Goal: Task Accomplishment & Management: Use online tool/utility

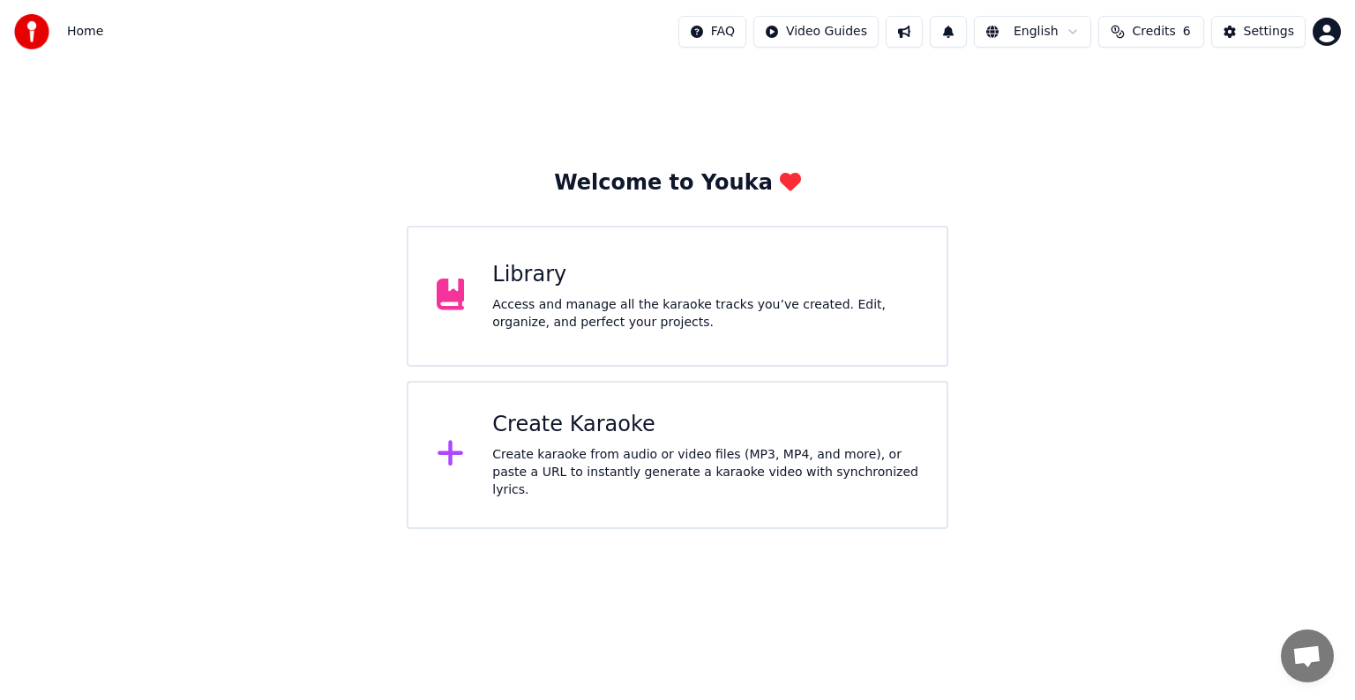
click at [630, 460] on div "Create karaoke from audio or video files (MP3, MP4, and more), or paste a URL t…" at bounding box center [705, 472] width 426 height 53
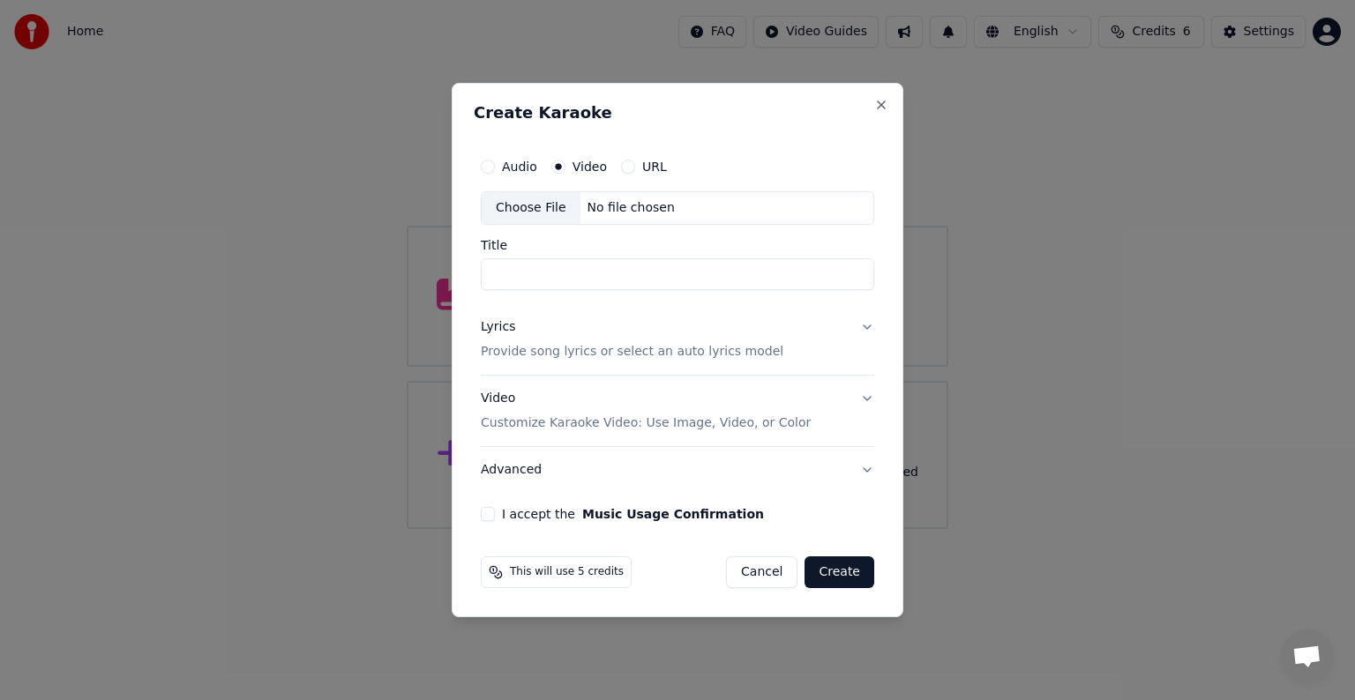
click at [598, 205] on div "No file chosen" at bounding box center [630, 208] width 101 height 18
type input "**********"
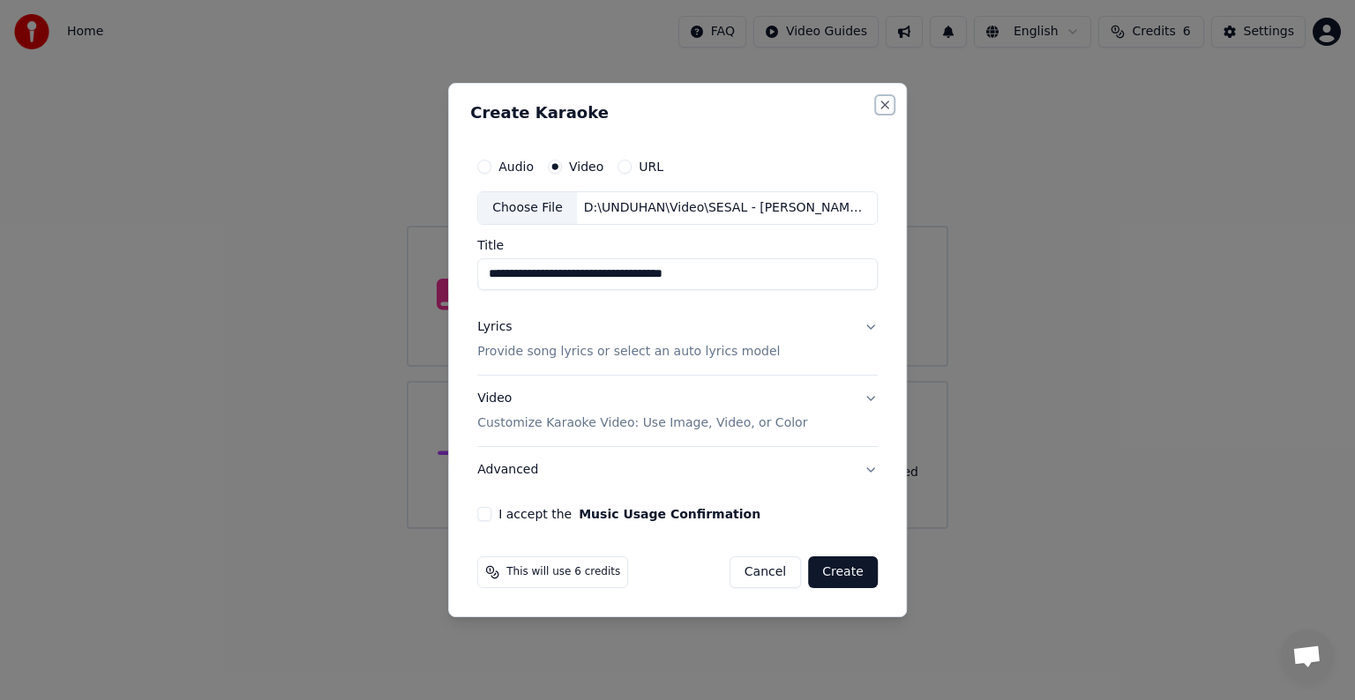
click at [878, 102] on button "Close" at bounding box center [885, 105] width 14 height 14
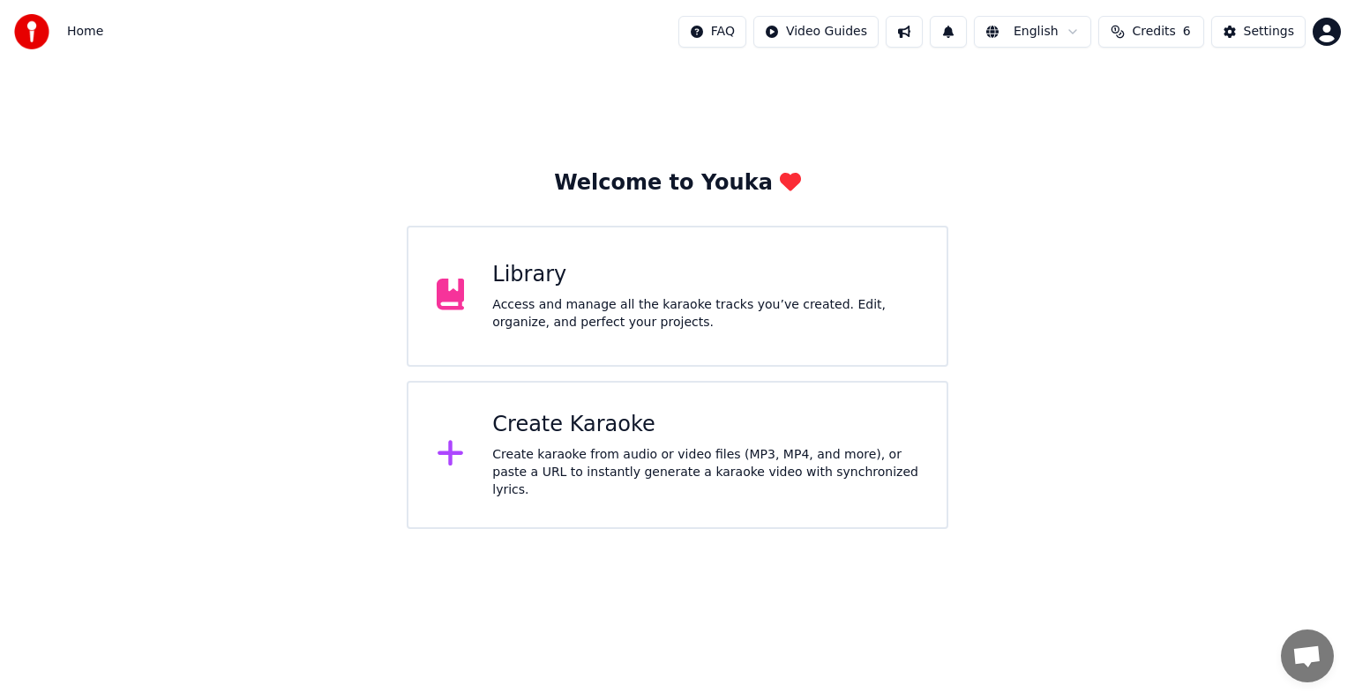
click at [624, 436] on div "Create Karaoke" at bounding box center [705, 425] width 426 height 28
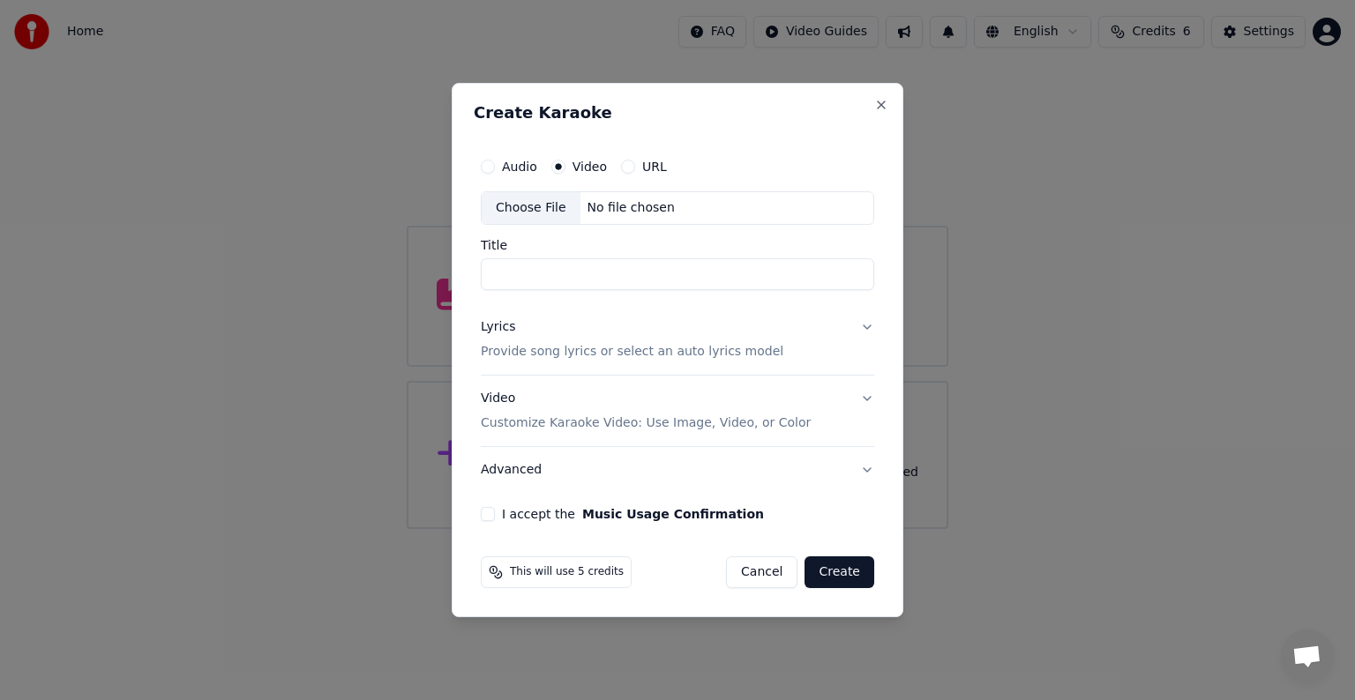
click at [660, 208] on div "No file chosen" at bounding box center [630, 208] width 101 height 18
type input "*****"
click at [730, 348] on p "Provide song lyrics or select an auto lyrics model" at bounding box center [632, 352] width 303 height 18
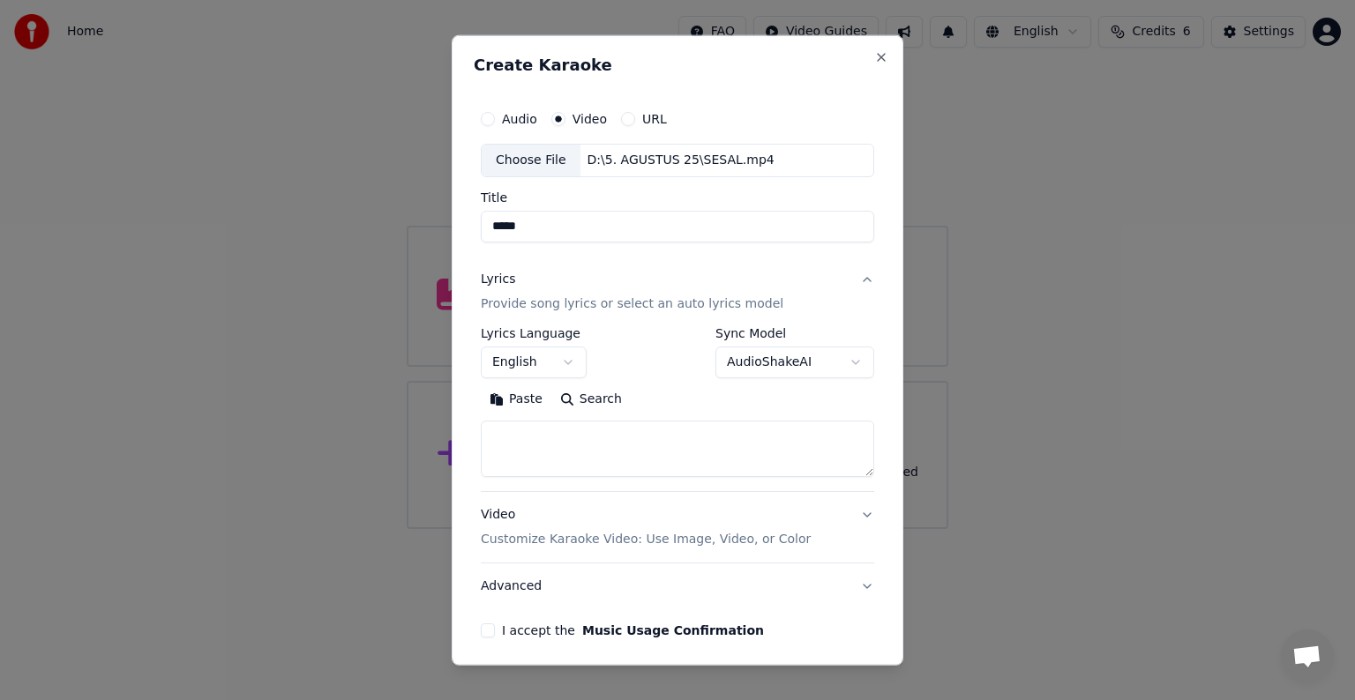
click at [552, 356] on button "English" at bounding box center [534, 363] width 106 height 32
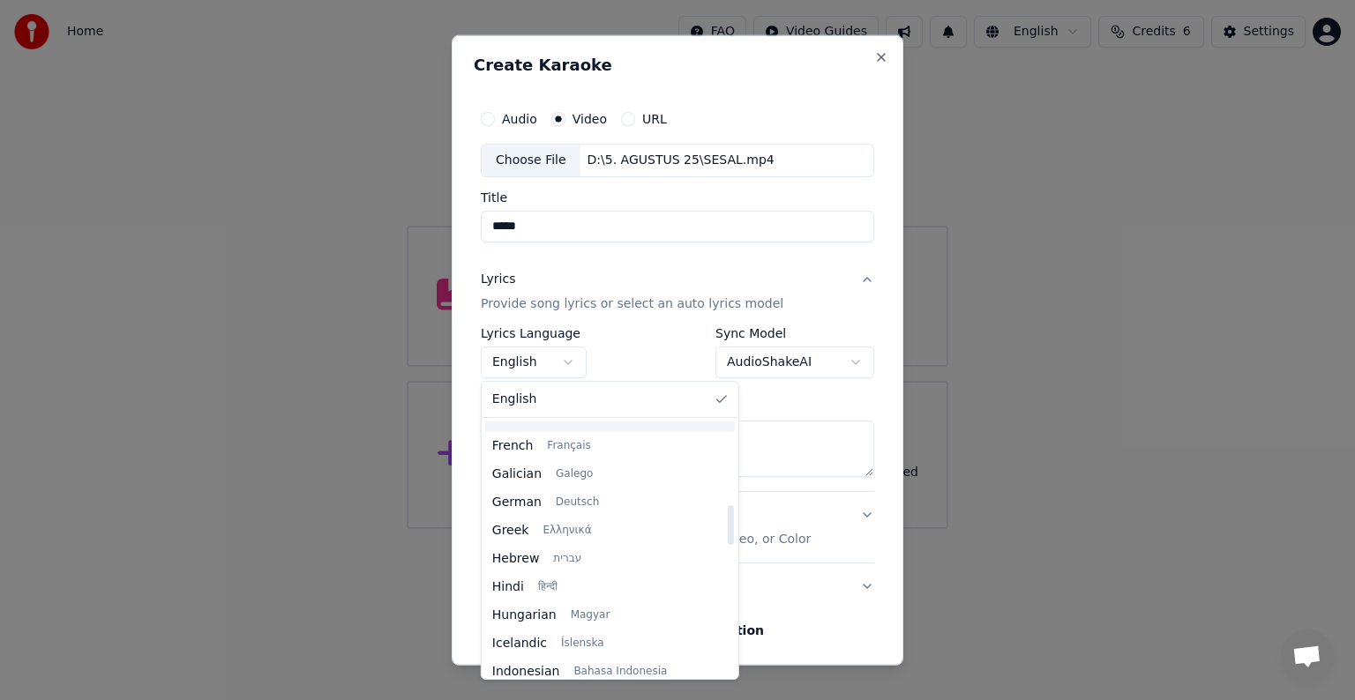
scroll to position [529, 0]
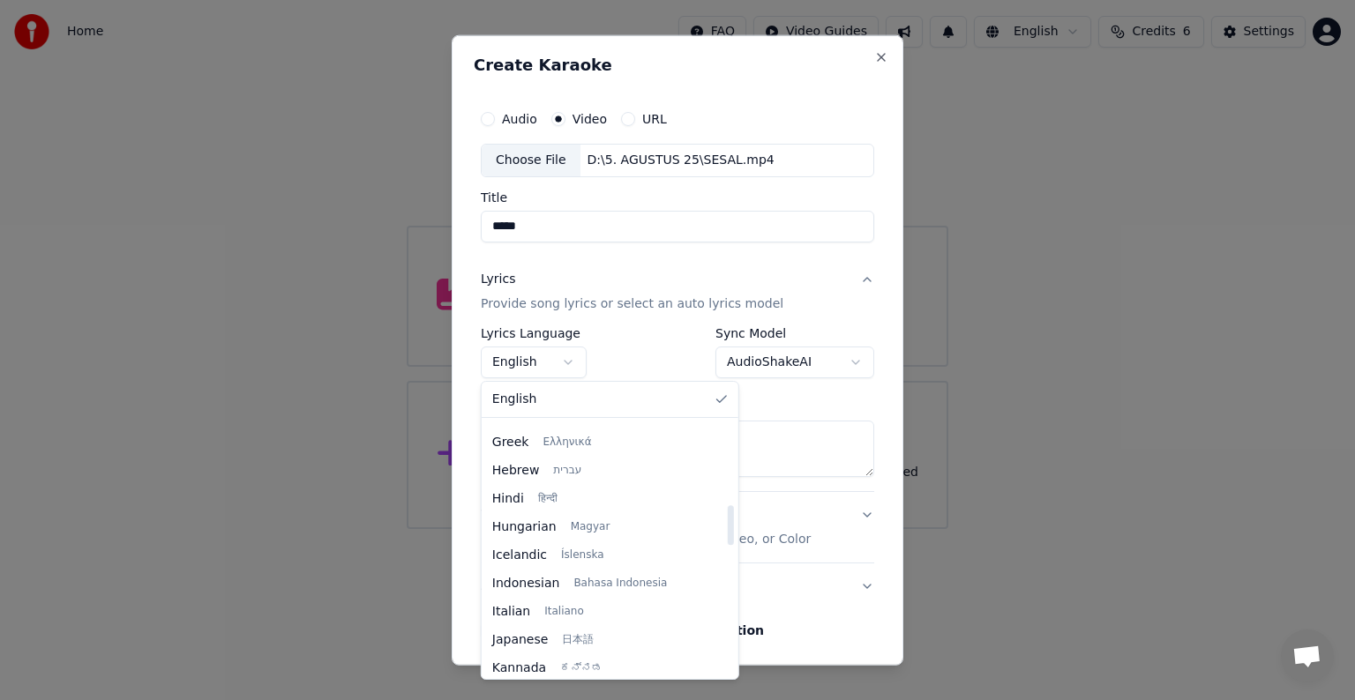
select select "**"
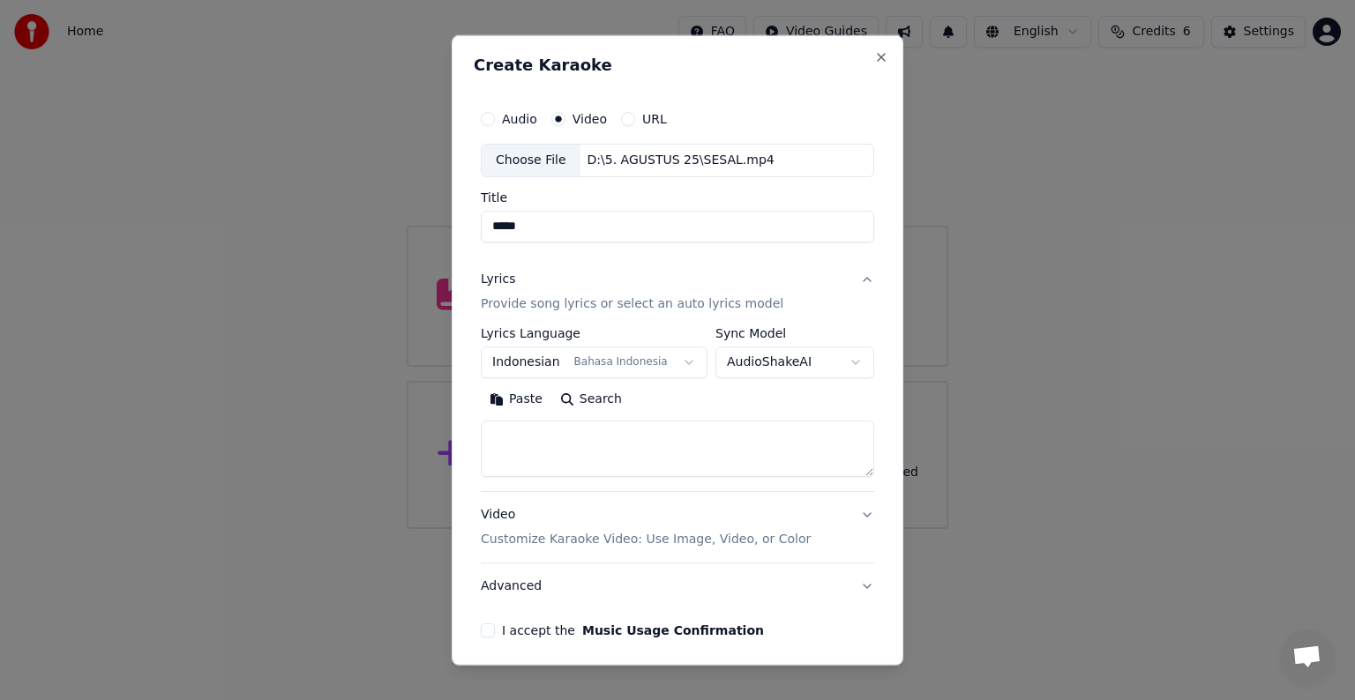
click at [722, 437] on textarea at bounding box center [677, 449] width 393 height 56
paste textarea "**********"
type textarea "**********"
click at [684, 535] on p "Customize Karaoke Video: Use Image, Video, or Color" at bounding box center [646, 540] width 330 height 18
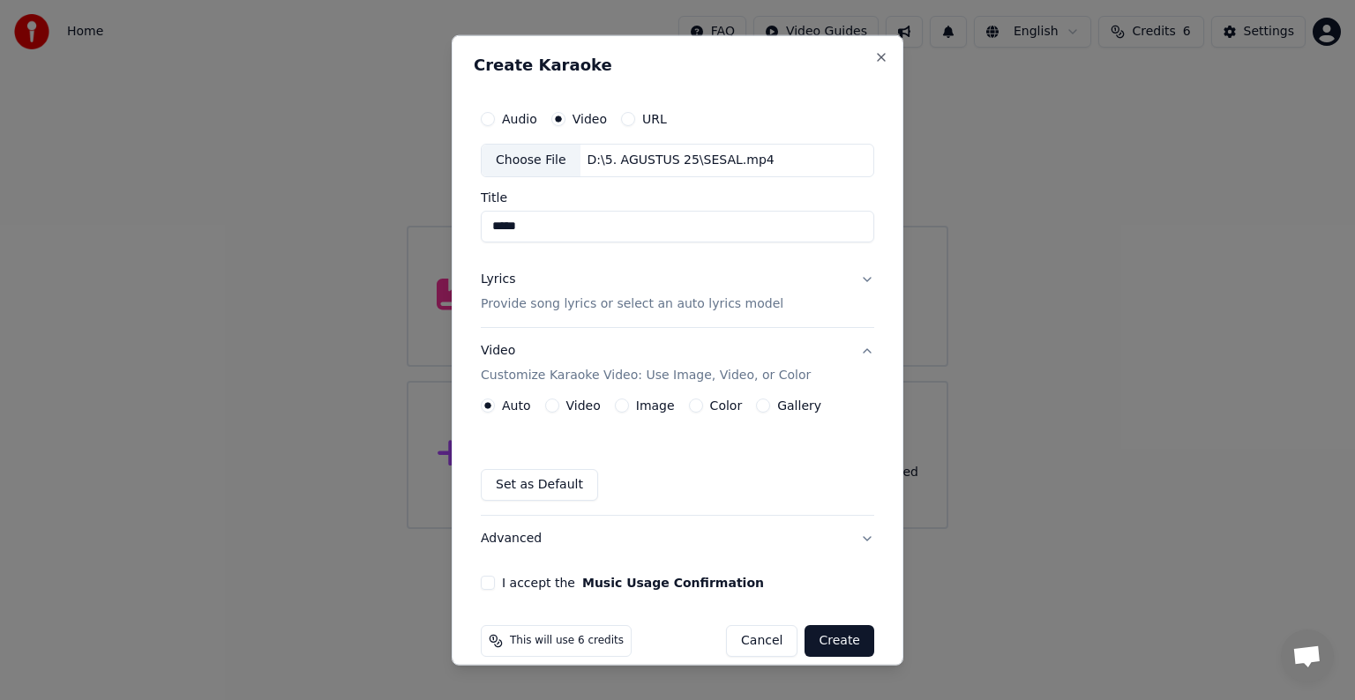
click at [548, 399] on button "Video" at bounding box center [552, 406] width 14 height 14
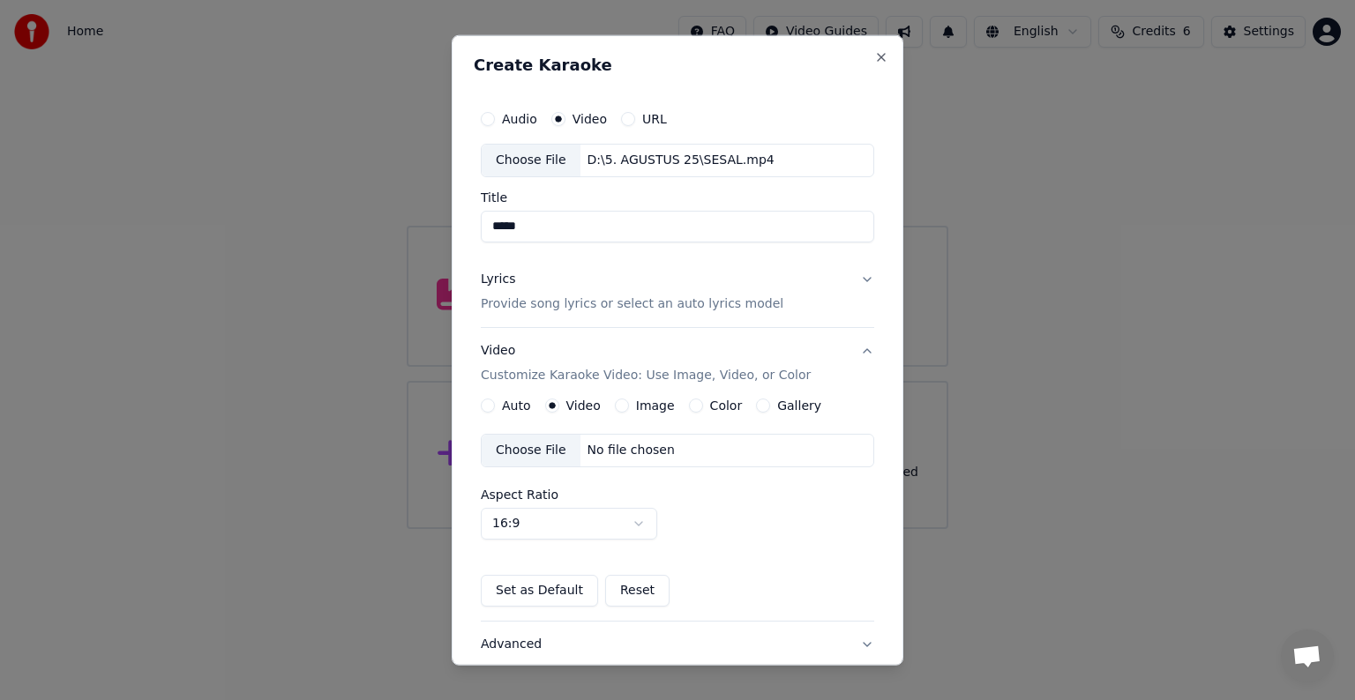
click at [628, 452] on div "No file chosen" at bounding box center [630, 451] width 101 height 18
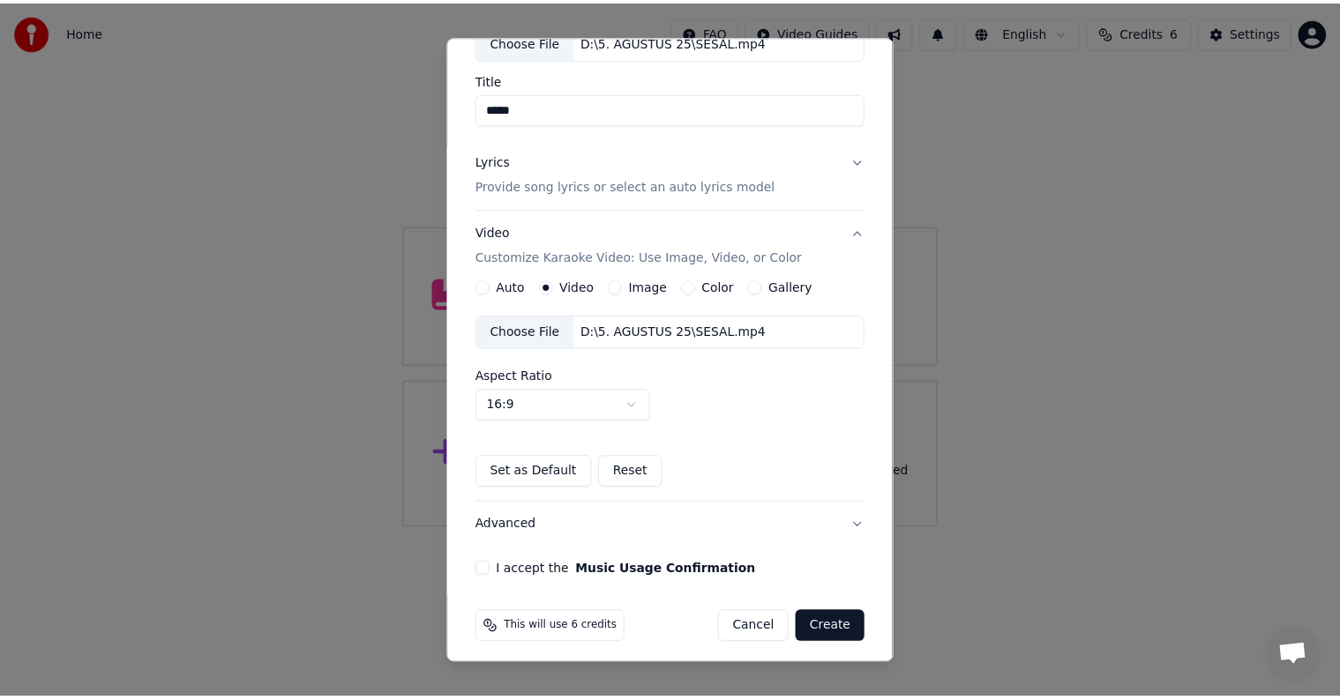
scroll to position [124, 0]
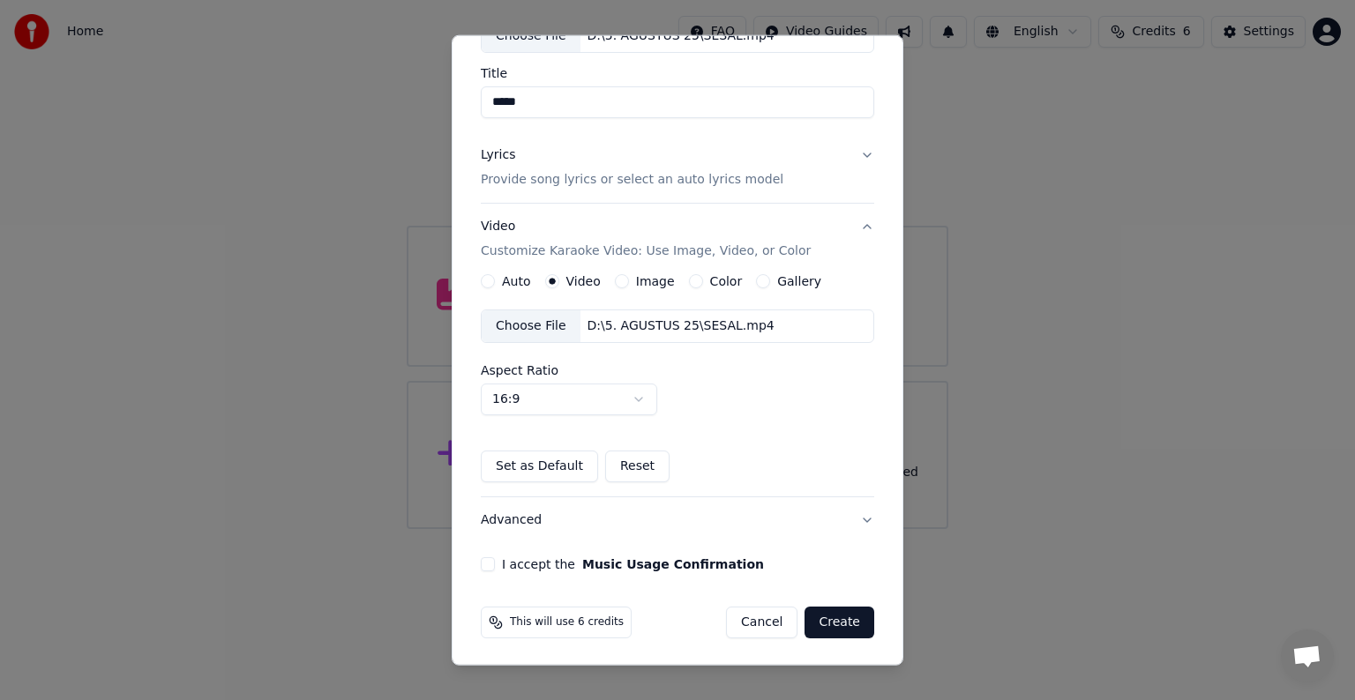
click at [480, 561] on div "Audio Video URL Choose File D:\5. AGUSTUS 25\SESAL.mp4 Title ***** Lyrics Provi…" at bounding box center [678, 274] width 408 height 609
click at [486, 562] on button "I accept the Music Usage Confirmation" at bounding box center [488, 564] width 14 height 14
click at [822, 622] on button "Create" at bounding box center [839, 623] width 70 height 32
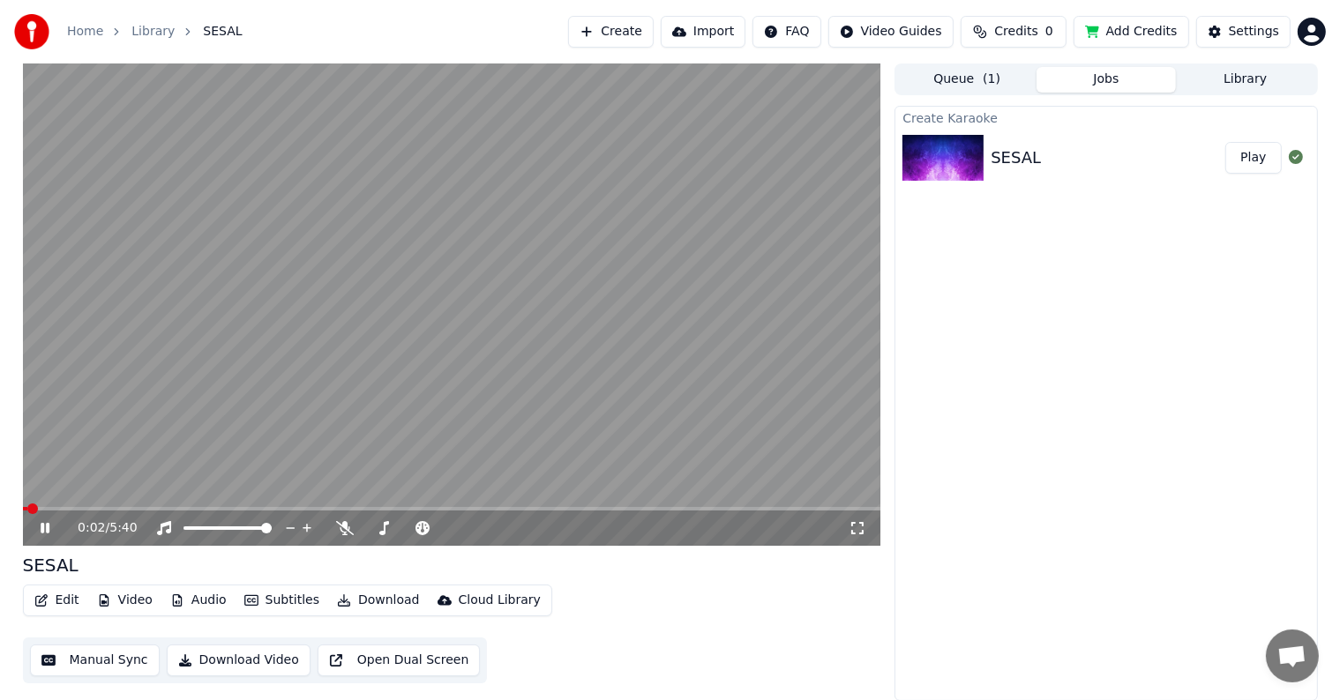
click at [95, 670] on button "Manual Sync" at bounding box center [95, 661] width 130 height 32
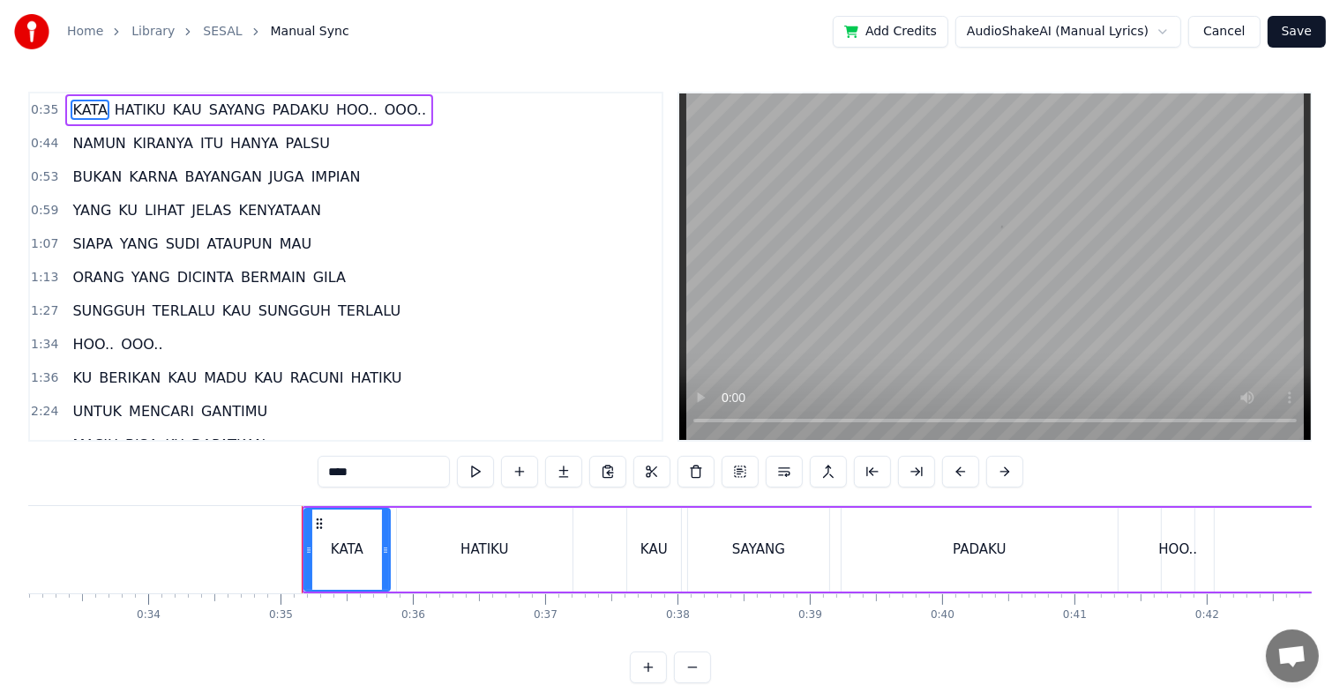
scroll to position [0, 4563]
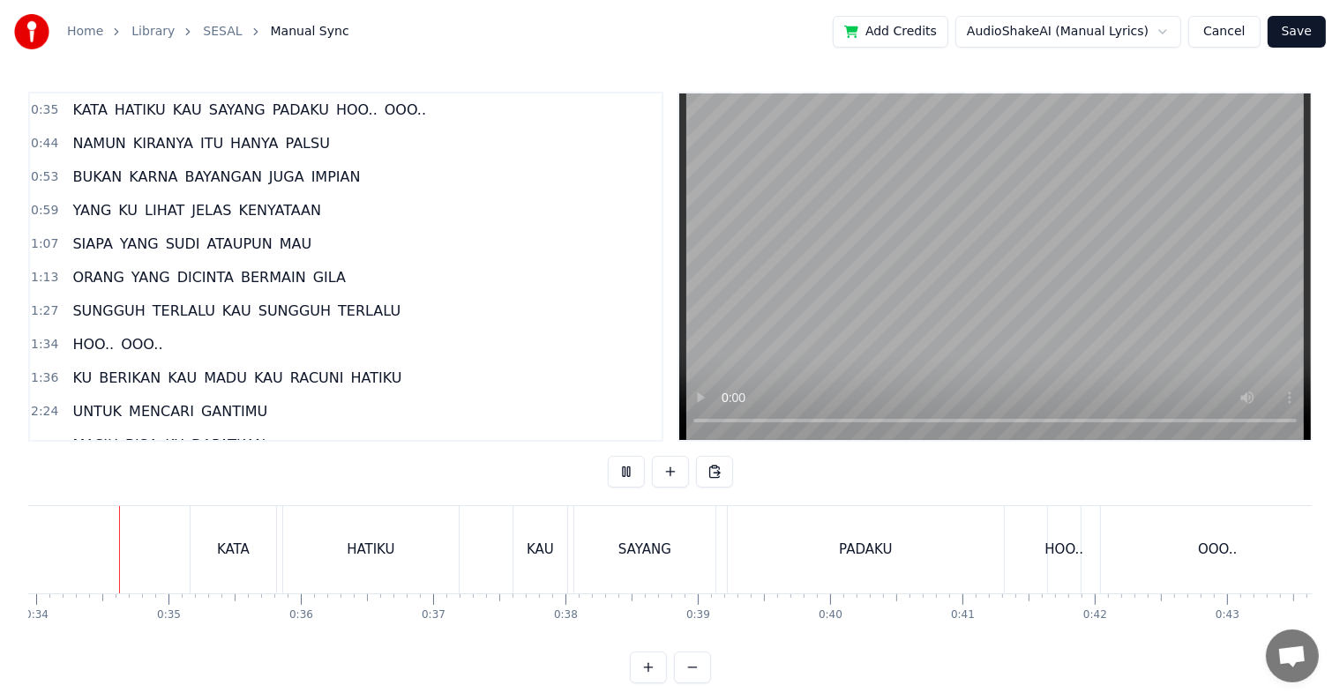
scroll to position [26, 0]
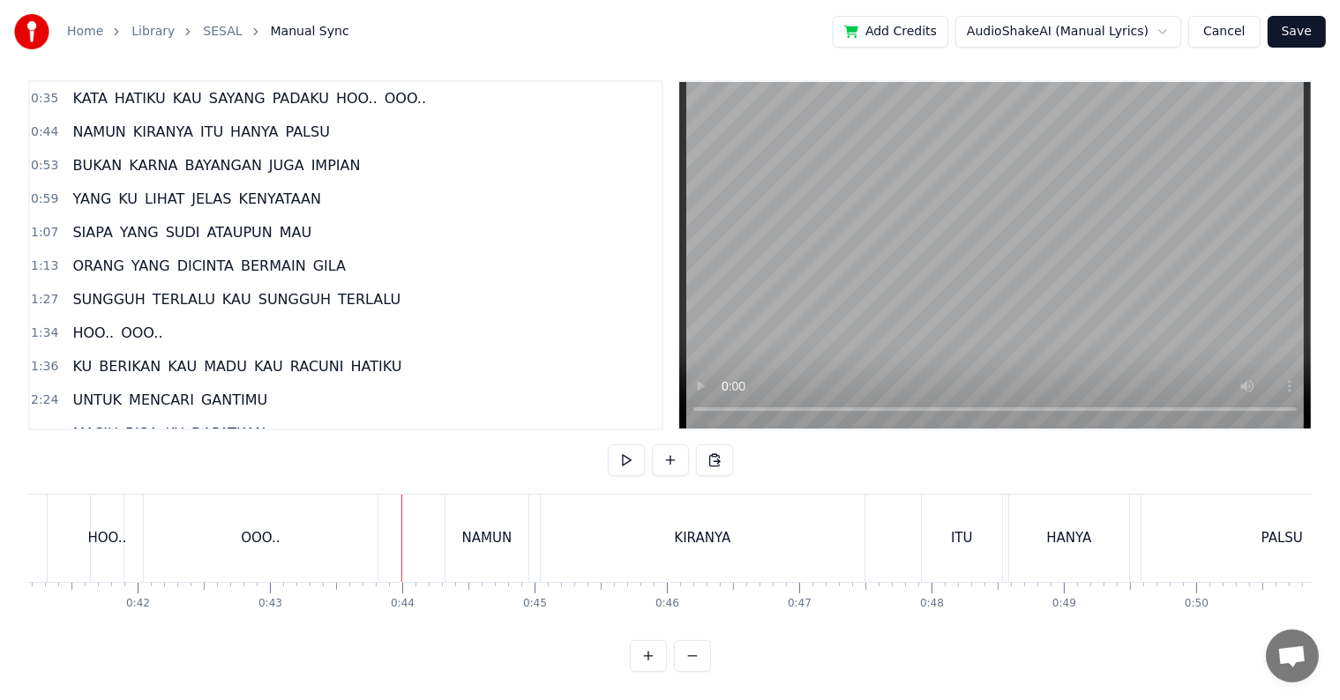
scroll to position [0, 5347]
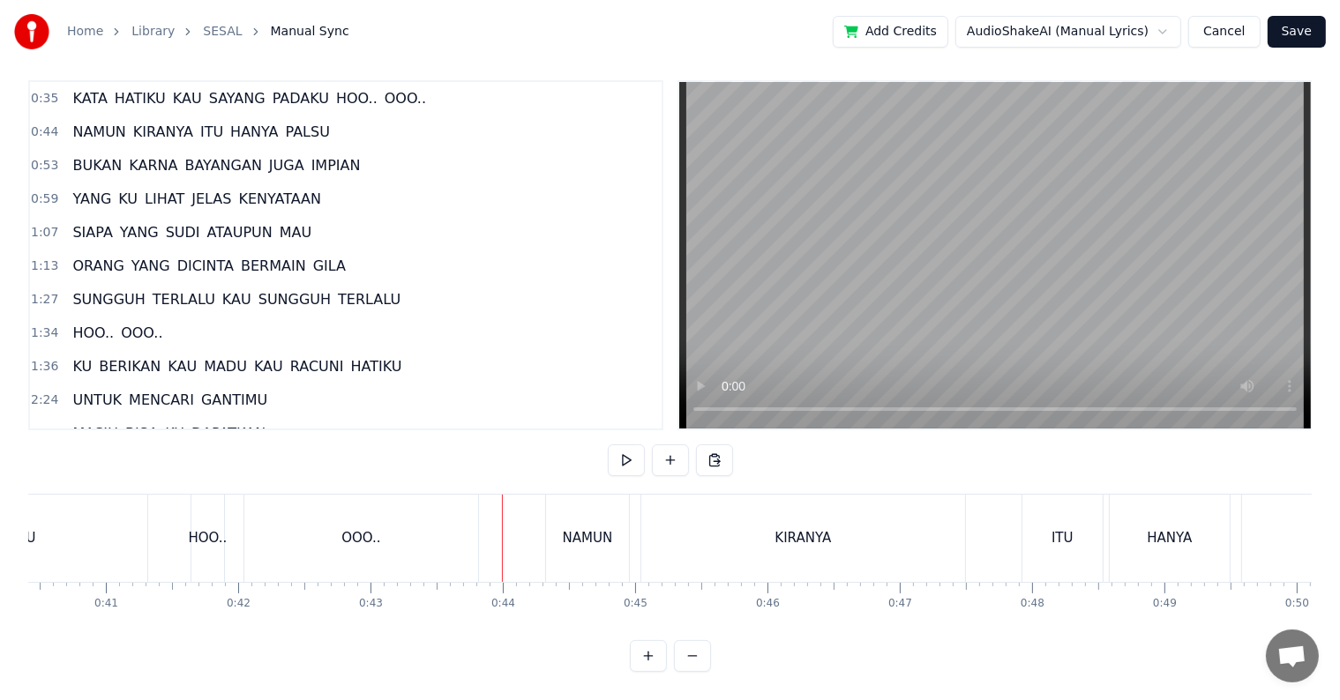
click at [205, 548] on div "HOO.." at bounding box center [207, 538] width 33 height 87
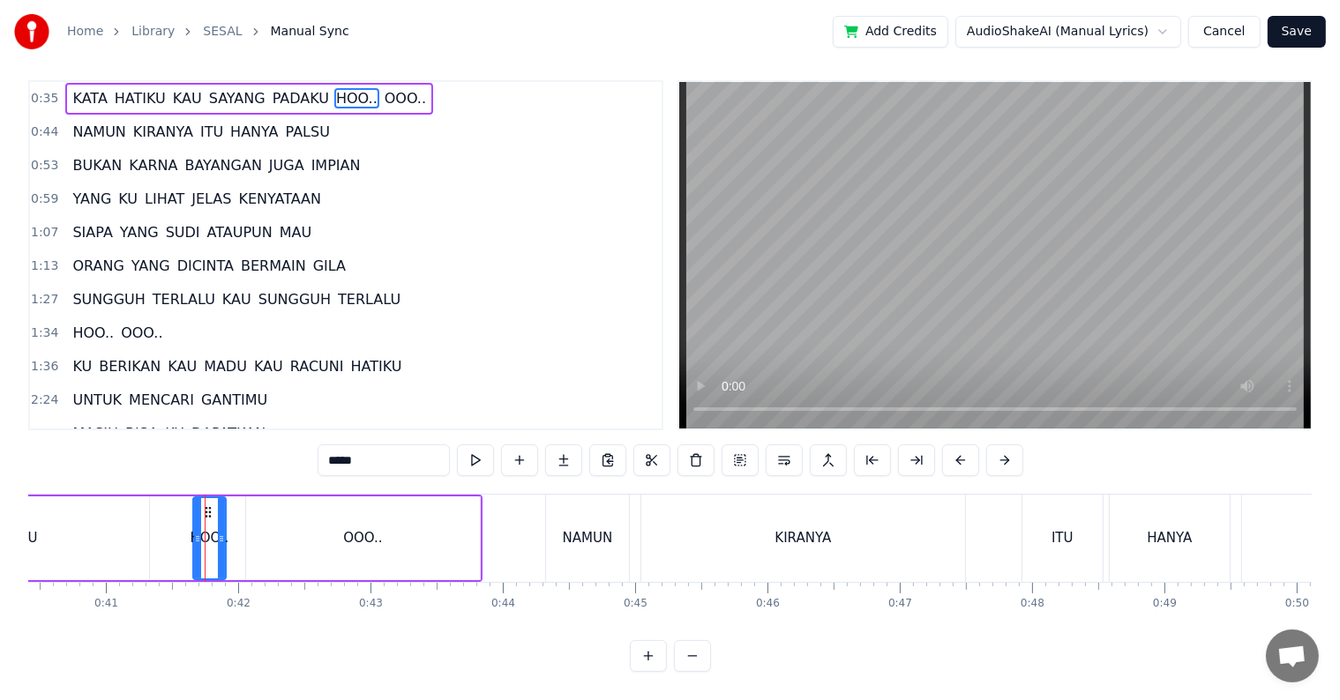
scroll to position [0, 0]
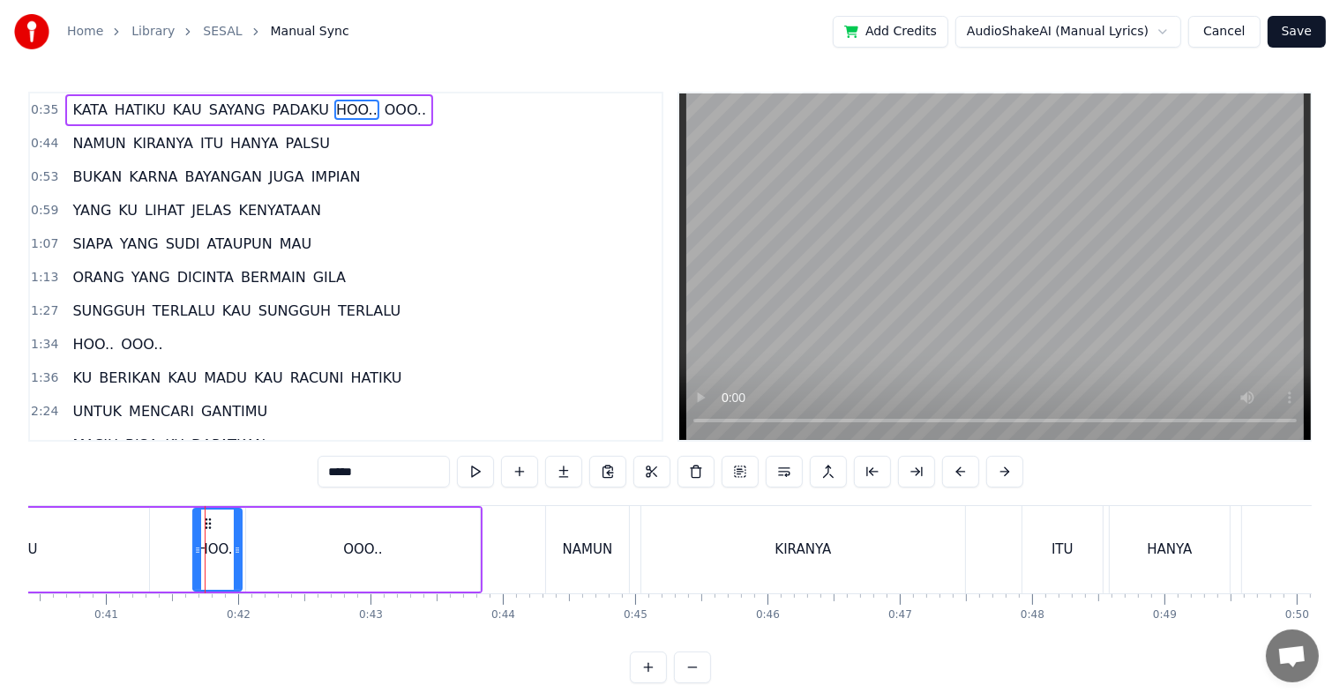
drag, startPoint x: 219, startPoint y: 557, endPoint x: 235, endPoint y: 559, distance: 16.0
click at [235, 559] on div at bounding box center [237, 550] width 7 height 80
click at [296, 561] on div "OOO.." at bounding box center [363, 550] width 234 height 84
type input "*****"
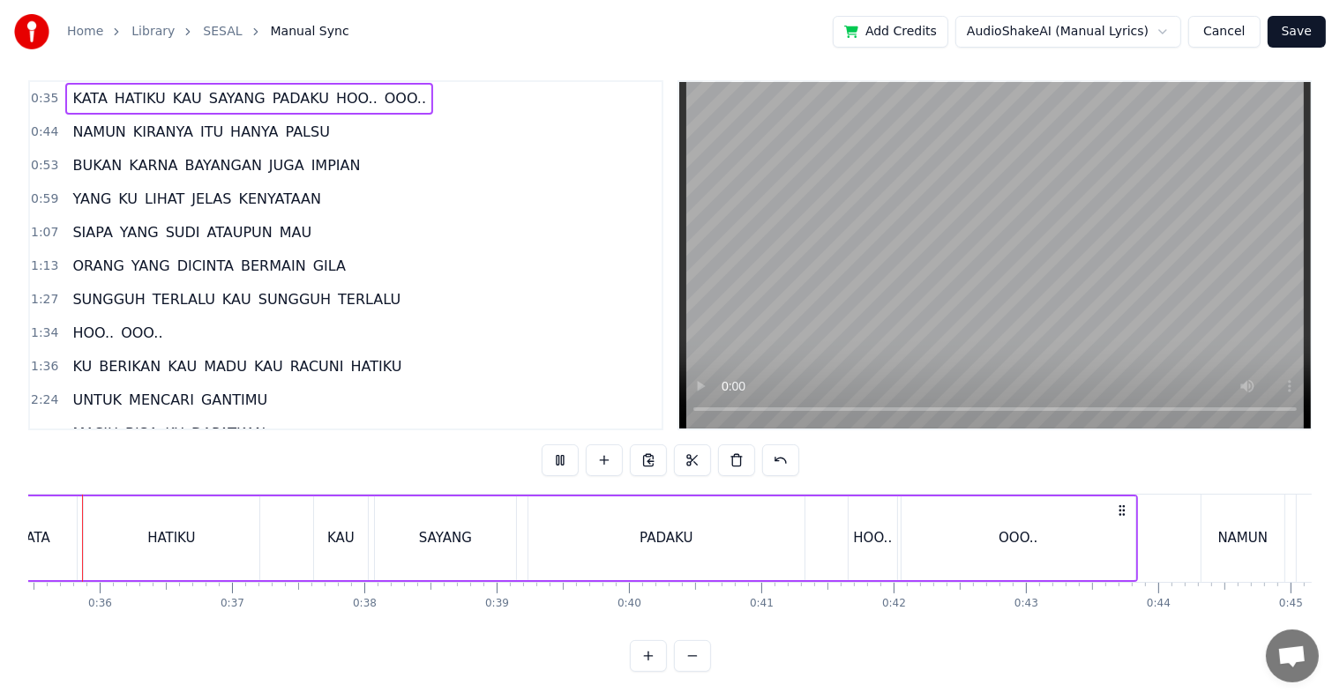
scroll to position [0, 4628]
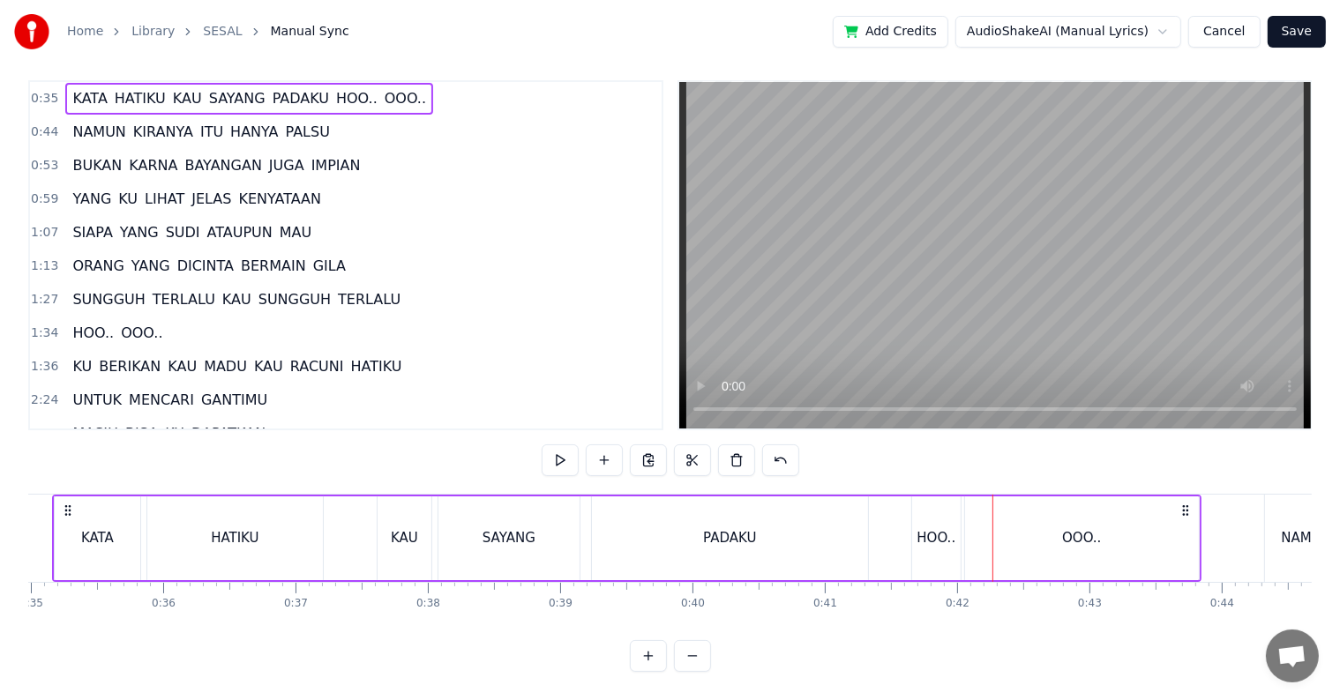
click at [1027, 539] on div "OOO.." at bounding box center [1082, 539] width 234 height 84
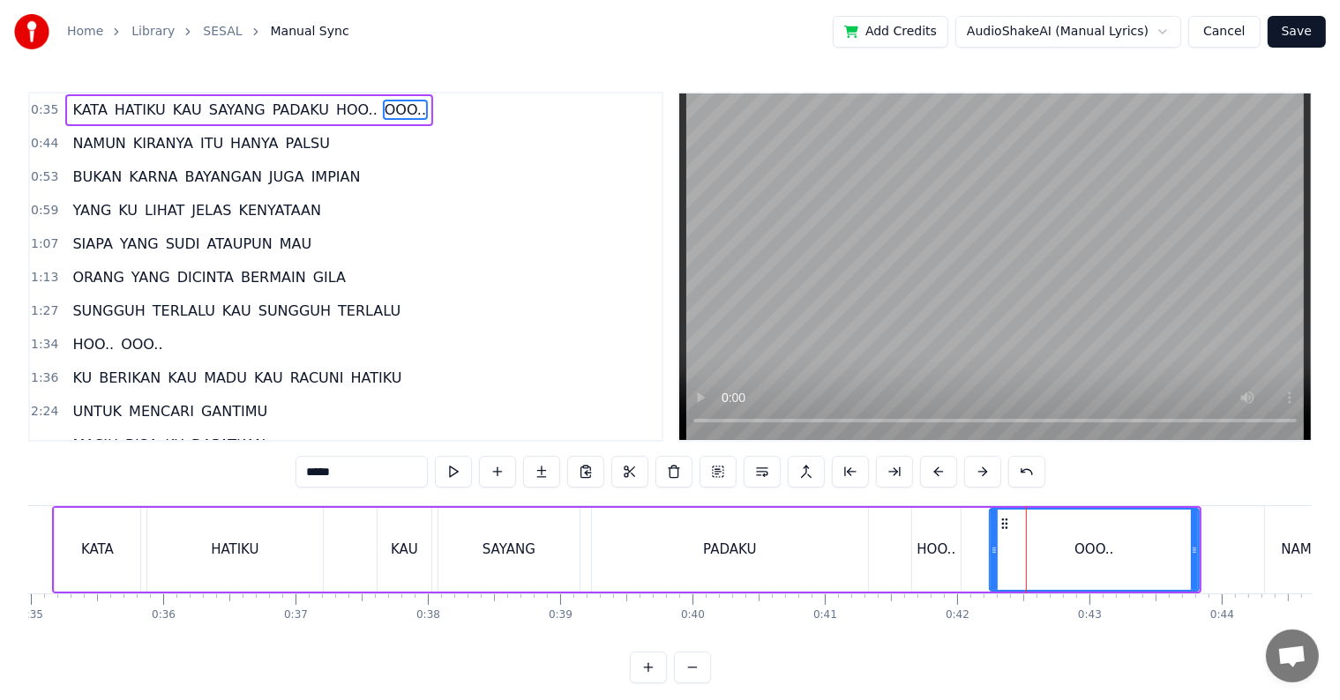
drag, startPoint x: 971, startPoint y: 553, endPoint x: 996, endPoint y: 553, distance: 24.7
click at [996, 553] on icon at bounding box center [994, 550] width 7 height 14
click at [955, 556] on div "HOO.." at bounding box center [936, 550] width 49 height 84
type input "*****"
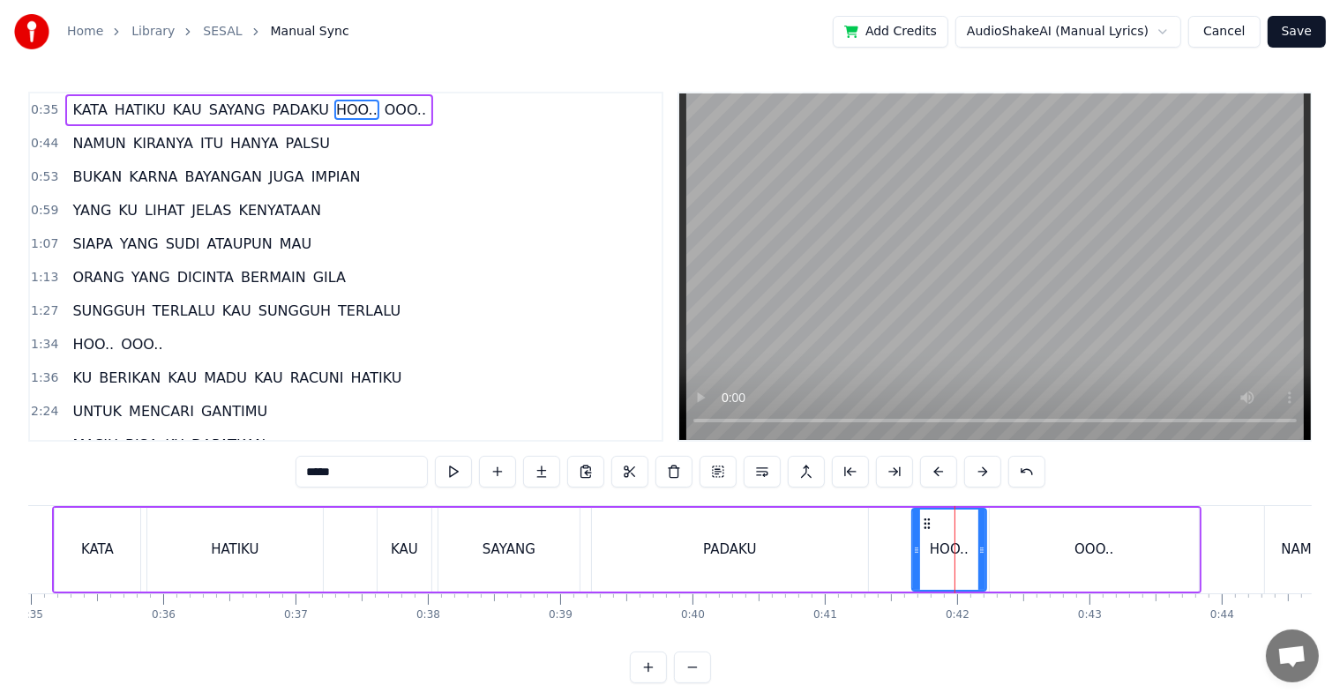
drag, startPoint x: 955, startPoint y: 556, endPoint x: 981, endPoint y: 557, distance: 25.6
click at [981, 557] on div at bounding box center [981, 550] width 7 height 80
click at [892, 545] on div "KATA HATIKU KAU SAYANG PADAKU HOO.. OOO.." at bounding box center [626, 549] width 1149 height 87
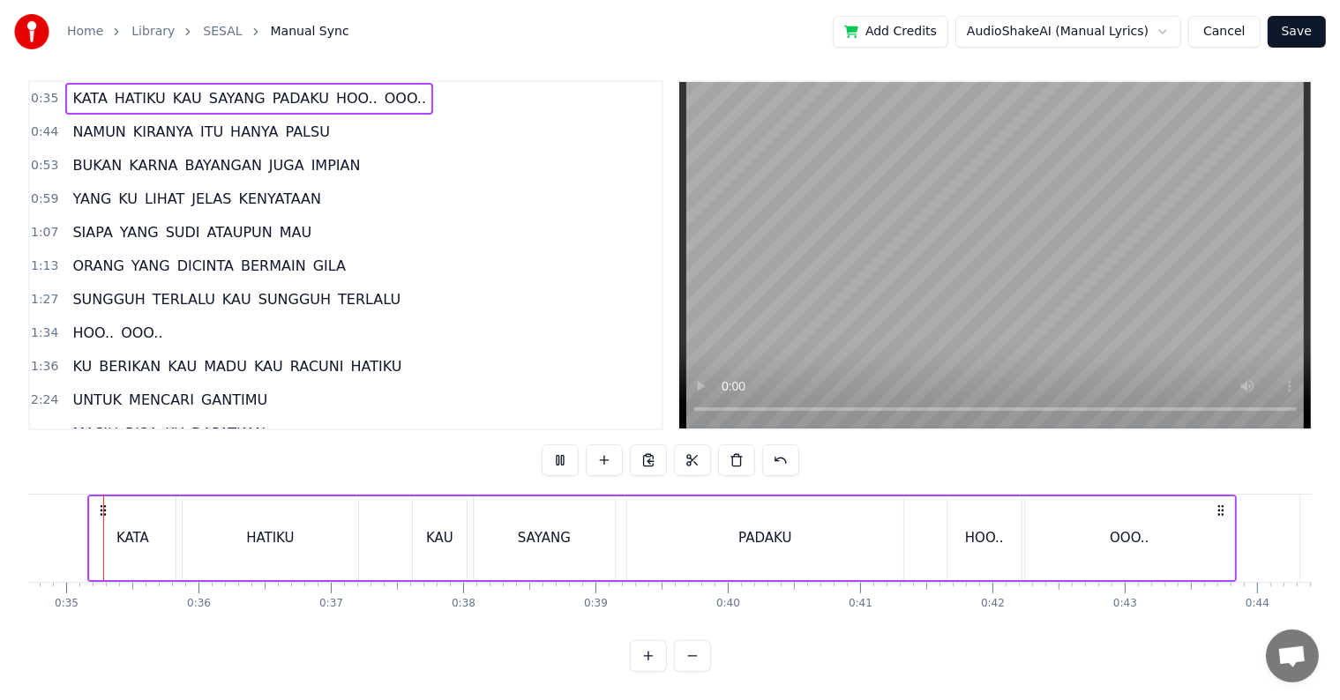
scroll to position [0, 4563]
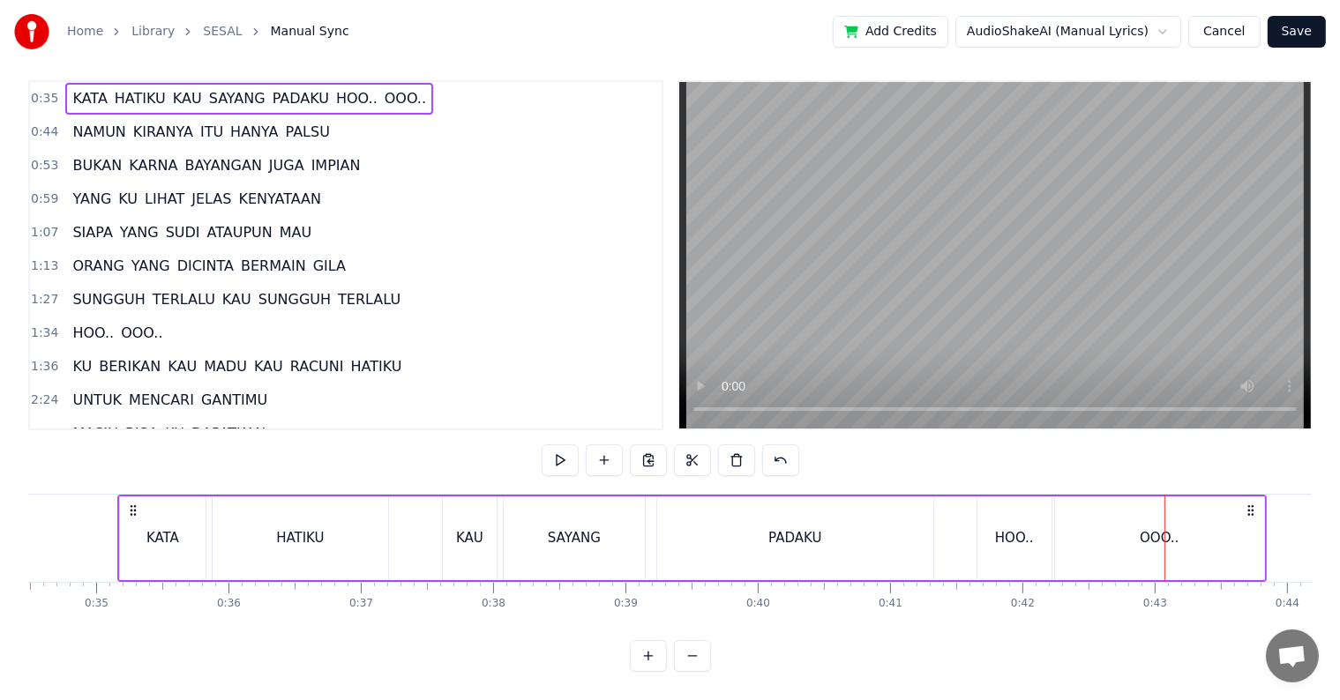
click at [1059, 534] on div "OOO.." at bounding box center [1159, 539] width 209 height 84
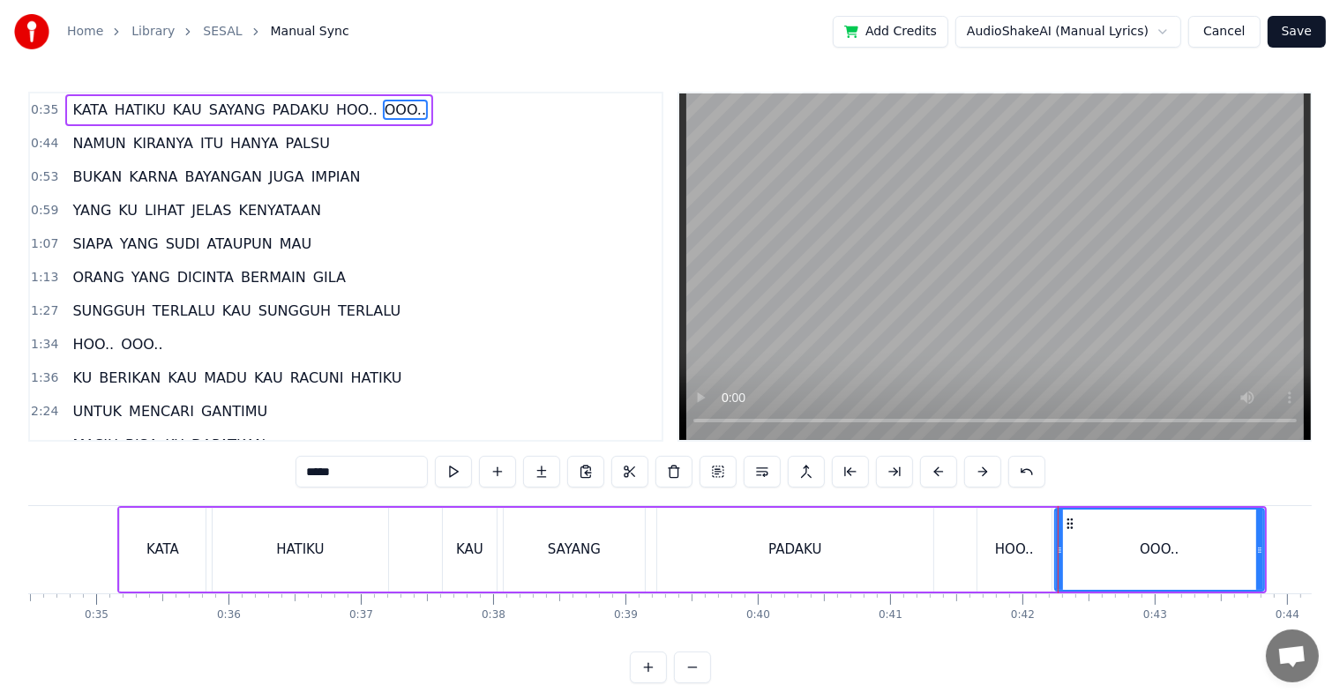
scroll to position [26, 0]
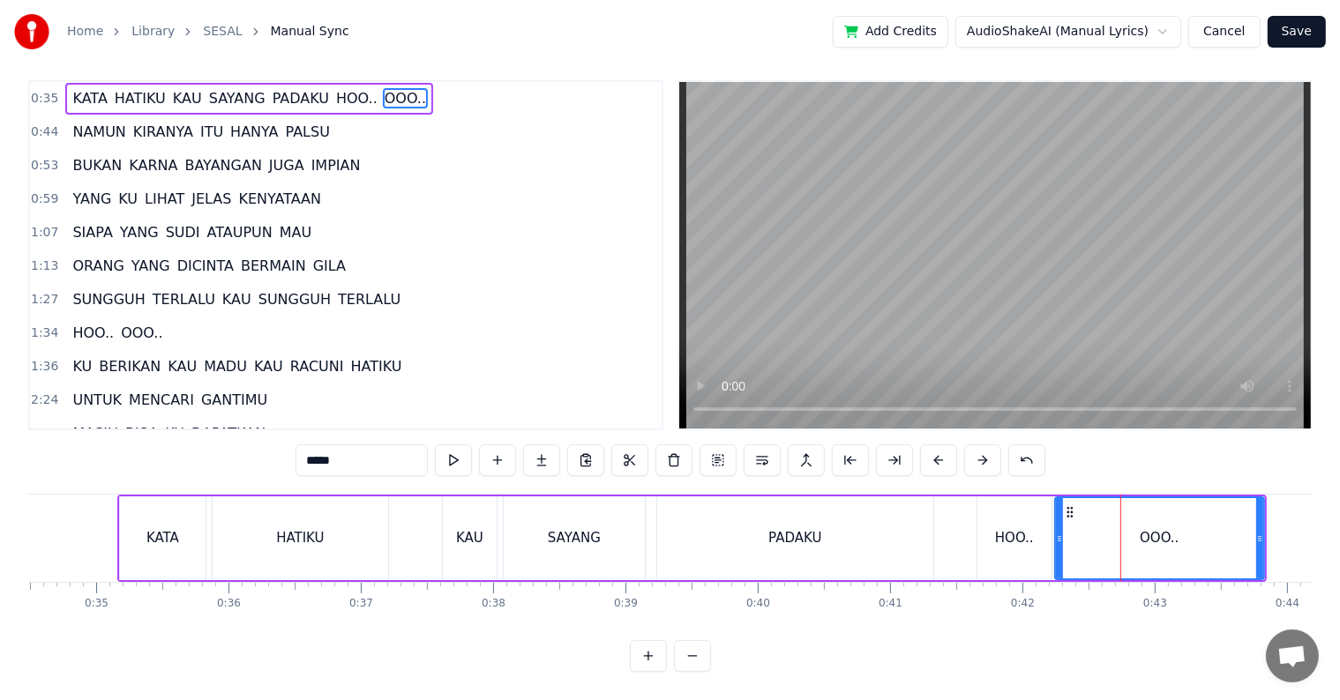
click at [1059, 534] on div at bounding box center [1059, 538] width 7 height 80
drag, startPoint x: 1059, startPoint y: 533, endPoint x: 1094, endPoint y: 533, distance: 34.4
click at [1094, 533] on div at bounding box center [1093, 538] width 7 height 80
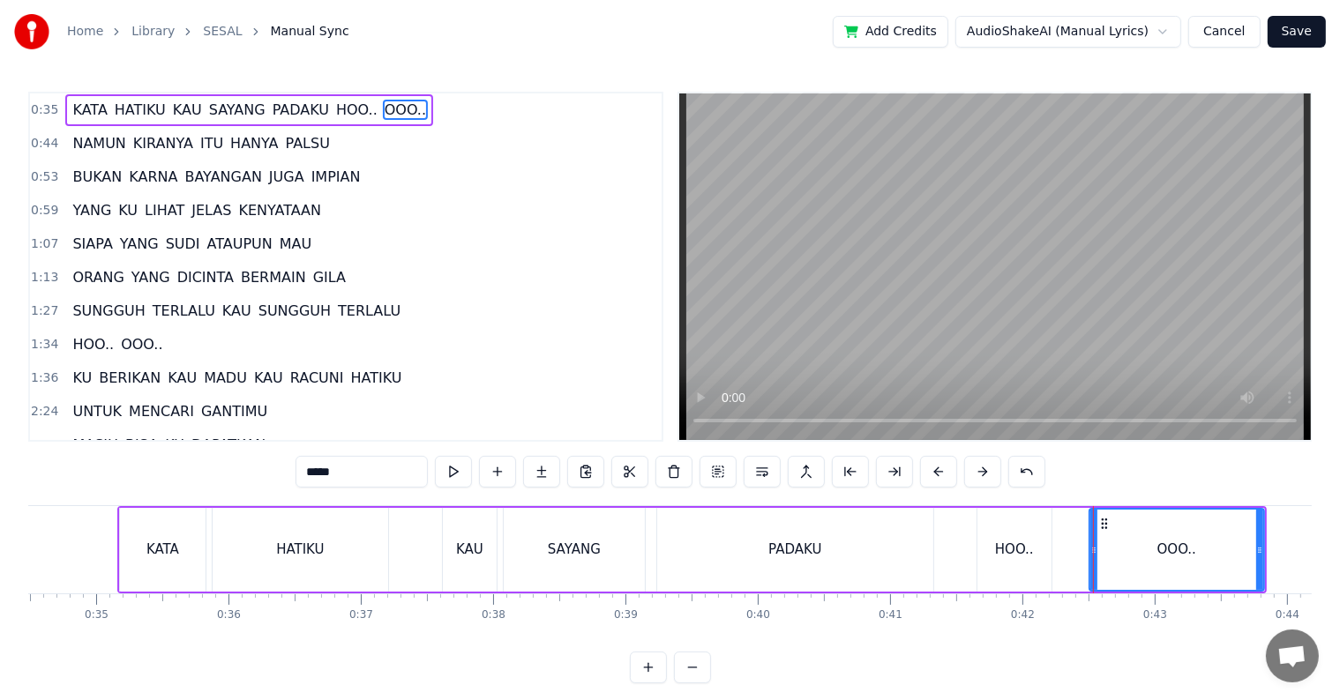
click at [1029, 552] on div "HOO.." at bounding box center [1014, 550] width 39 height 20
type input "*****"
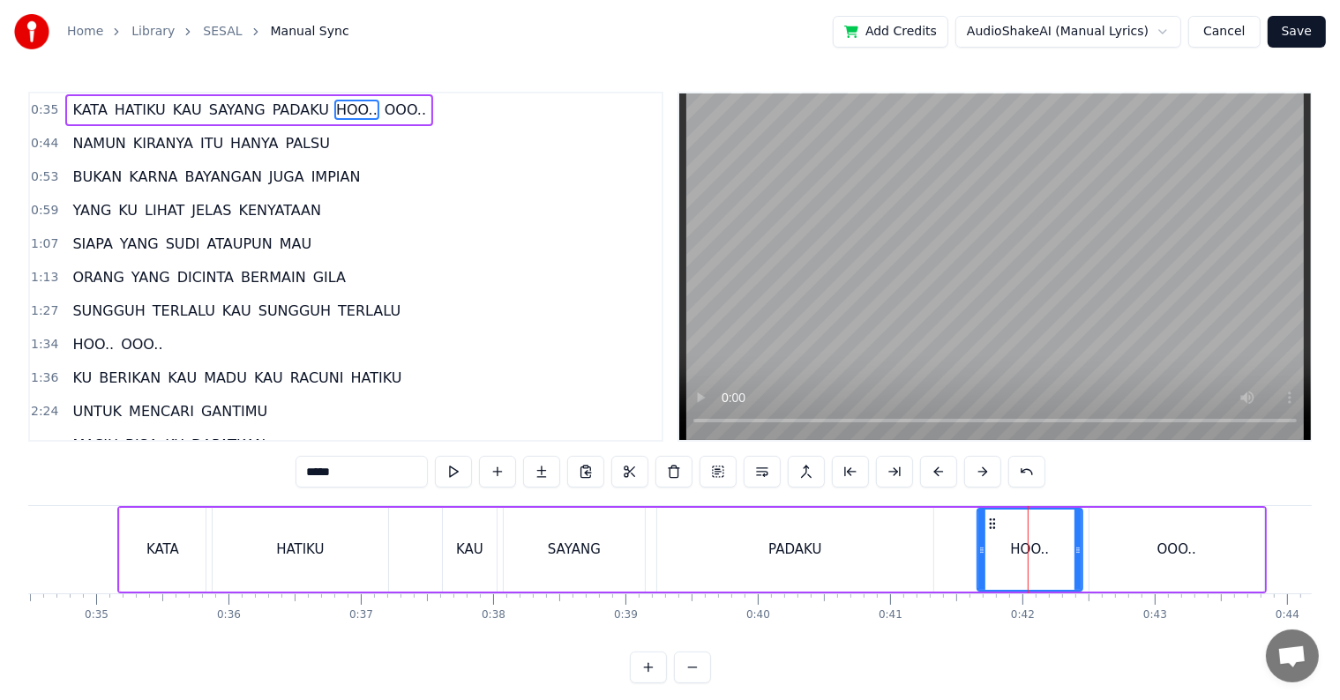
drag, startPoint x: 1045, startPoint y: 552, endPoint x: 1076, endPoint y: 552, distance: 30.9
click at [1076, 552] on icon at bounding box center [1077, 550] width 7 height 14
click at [956, 561] on div "KATA HATIKU KAU SAYANG PADAKU HOO.. OOO.." at bounding box center [691, 549] width 1149 height 87
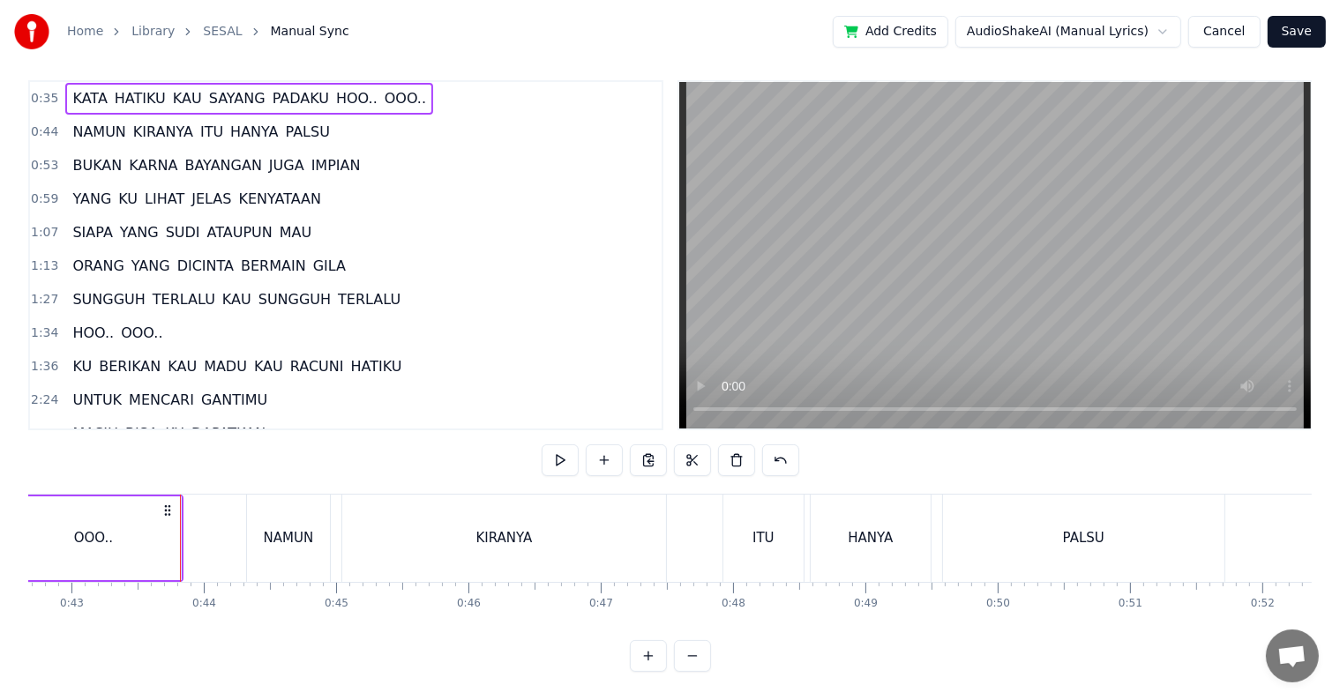
scroll to position [0, 5677]
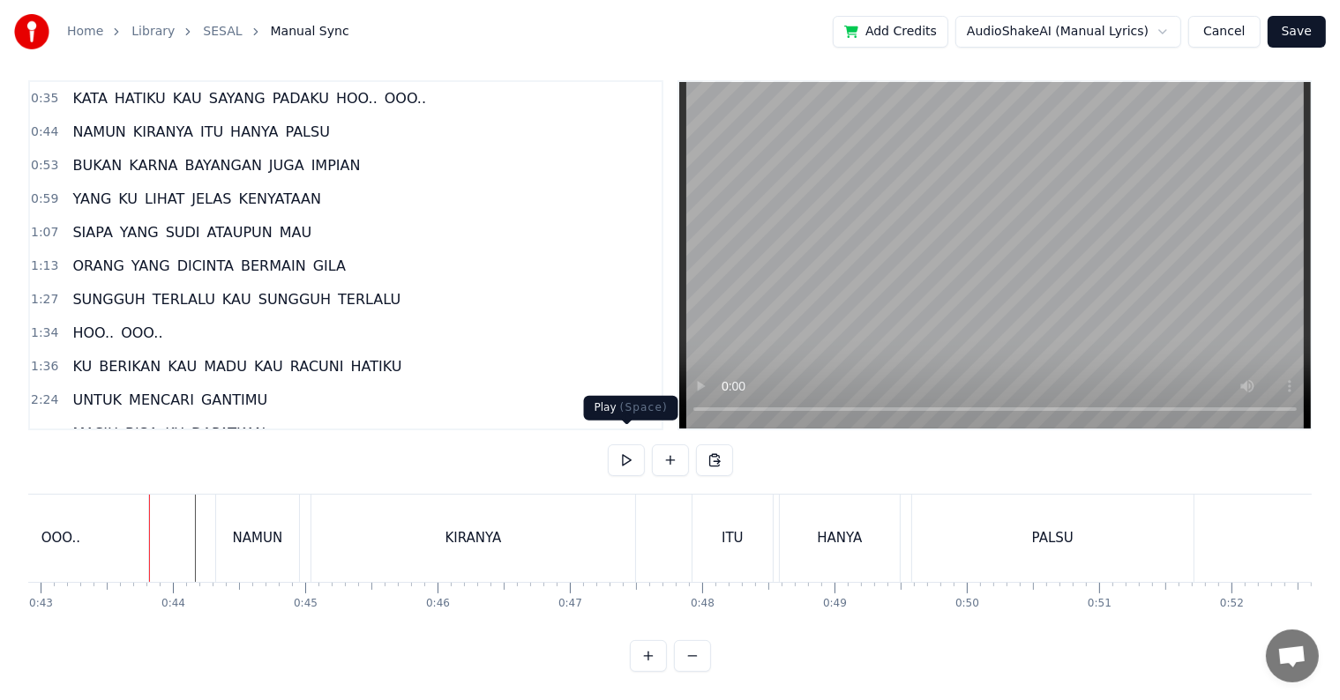
click at [623, 445] on button at bounding box center [626, 461] width 37 height 32
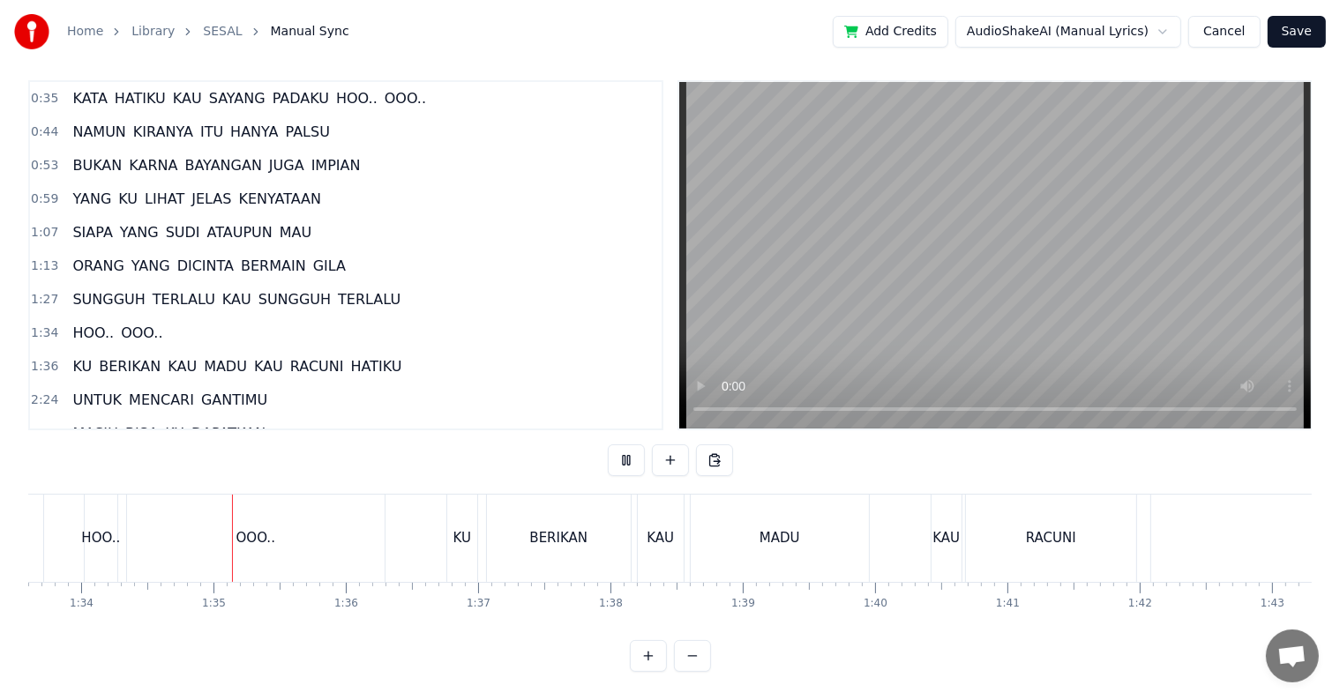
scroll to position [0, 12419]
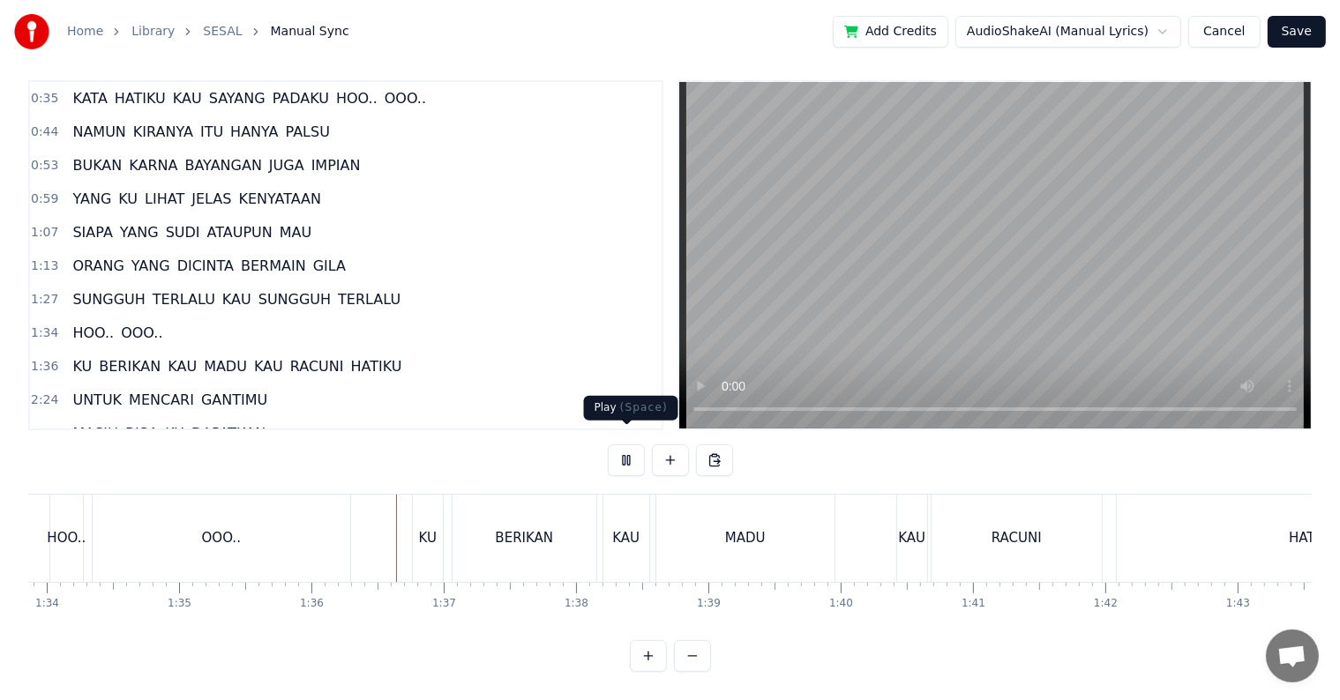
click at [624, 452] on button at bounding box center [626, 461] width 37 height 32
click at [88, 323] on span "HOO.." at bounding box center [93, 333] width 45 height 20
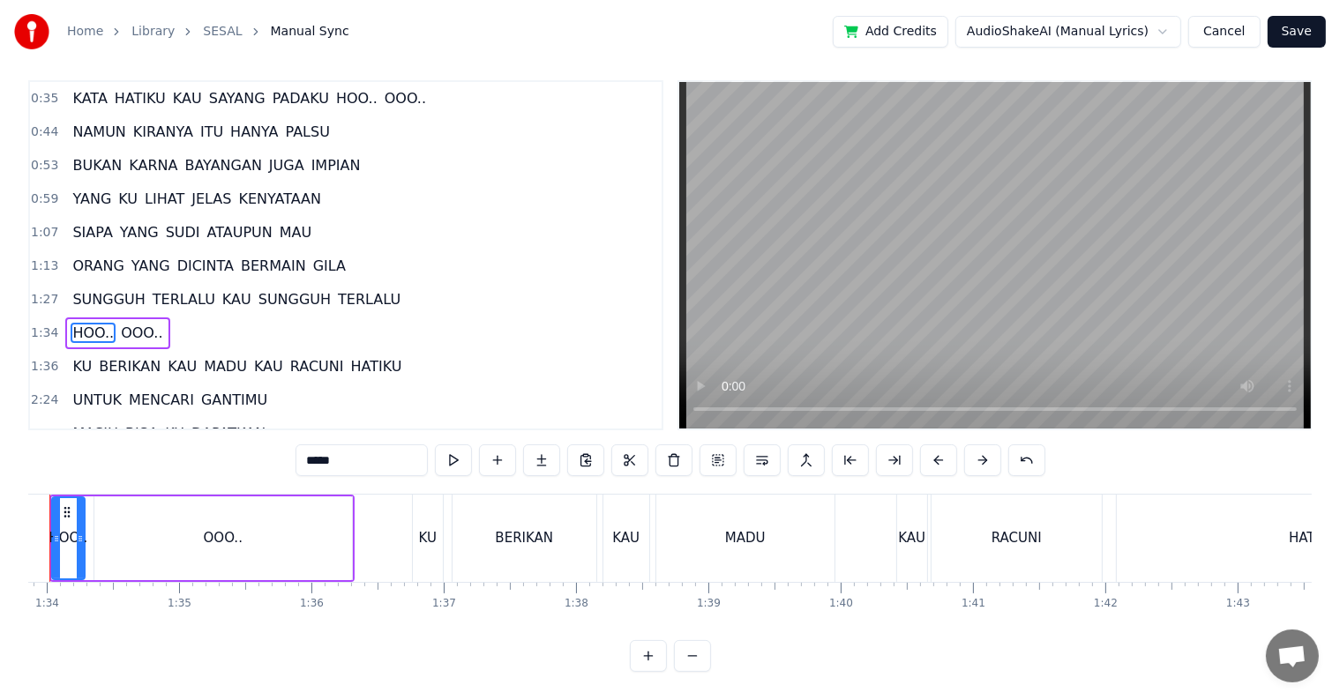
scroll to position [0, 12351]
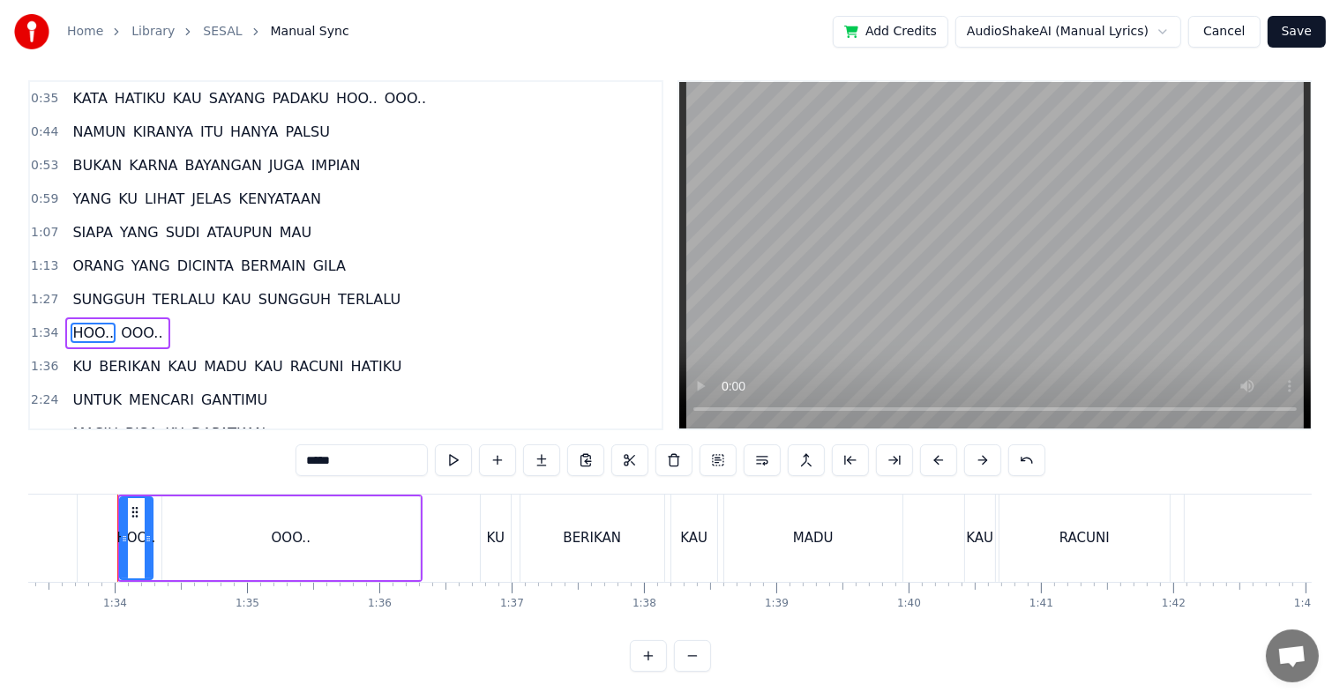
click at [166, 535] on div "OOO.." at bounding box center [291, 539] width 258 height 84
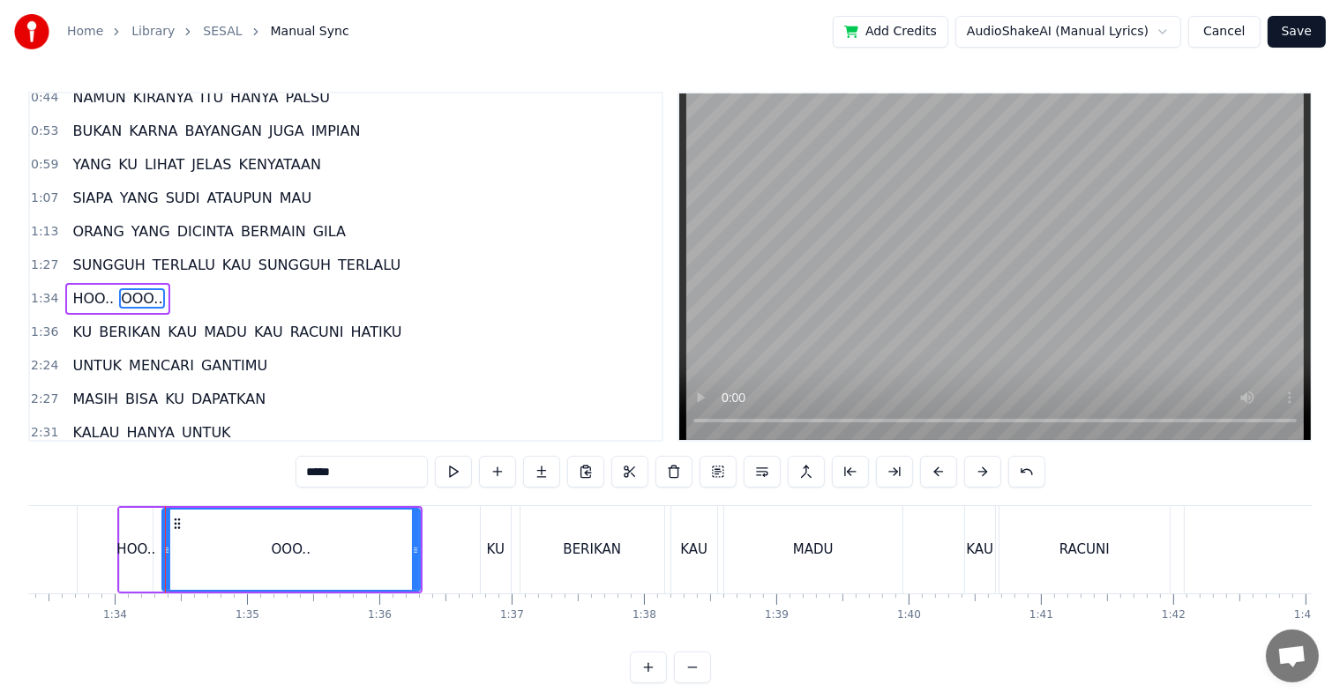
scroll to position [70, 0]
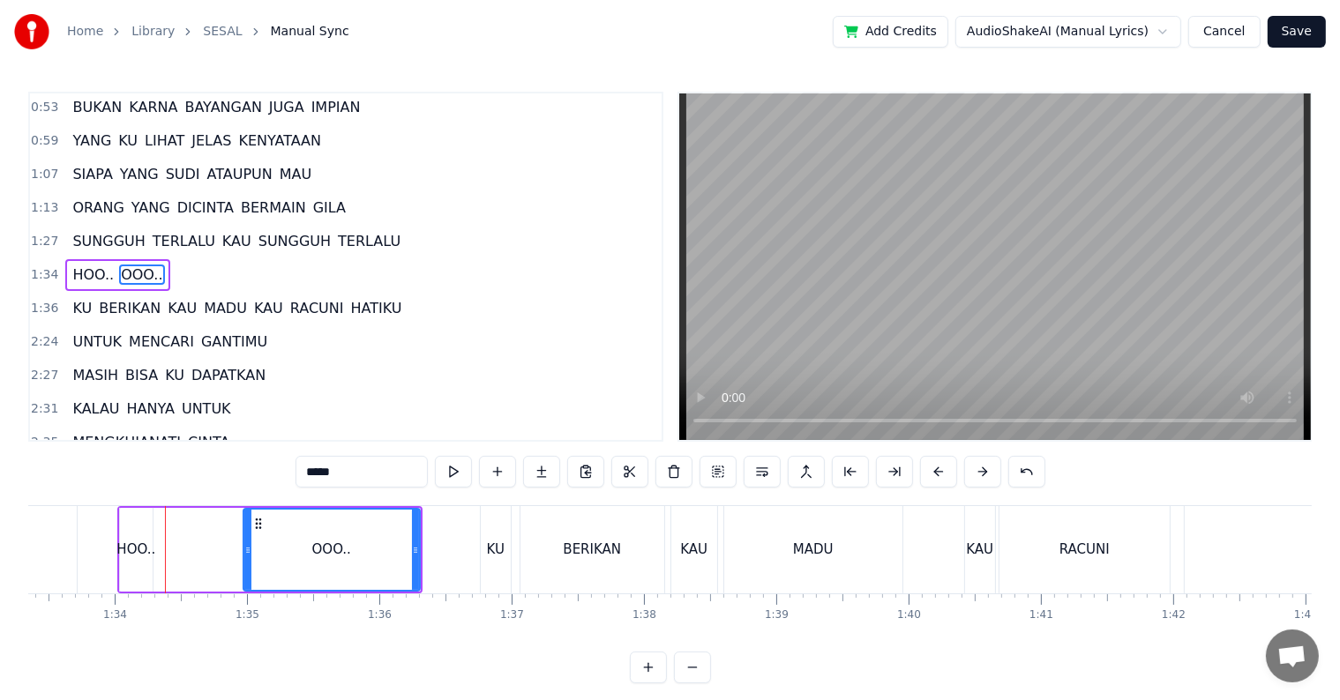
drag, startPoint x: 163, startPoint y: 547, endPoint x: 244, endPoint y: 557, distance: 81.7
click at [244, 557] on div at bounding box center [247, 550] width 7 height 80
click at [134, 556] on div "HOO.." at bounding box center [135, 550] width 39 height 20
type input "*****"
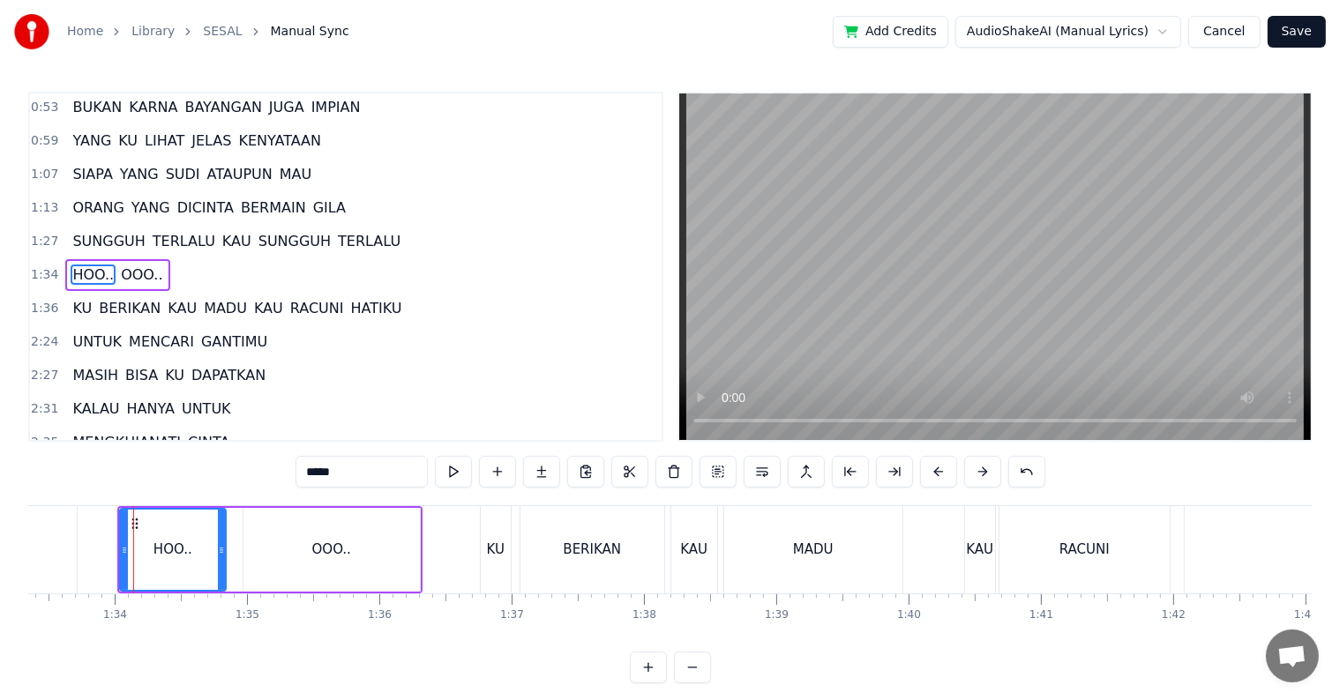
drag, startPoint x: 149, startPoint y: 558, endPoint x: 222, endPoint y: 564, distance: 73.4
click at [222, 564] on div at bounding box center [221, 550] width 7 height 80
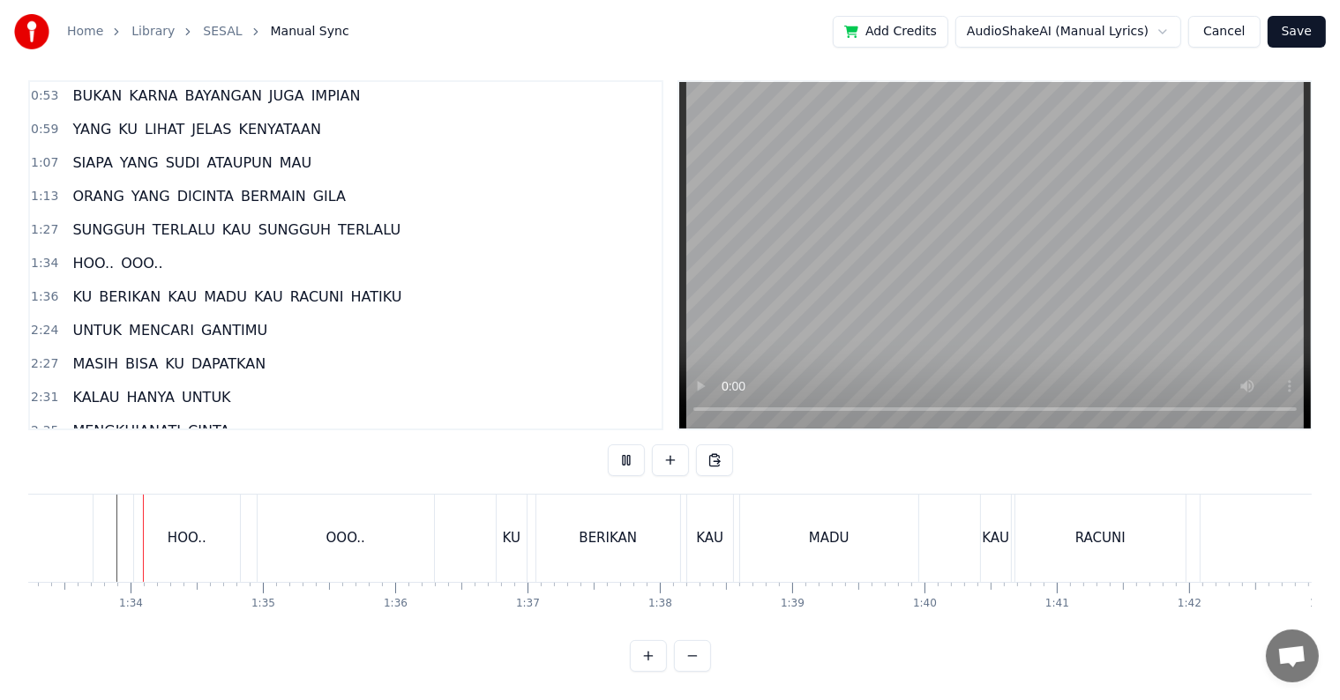
scroll to position [26, 0]
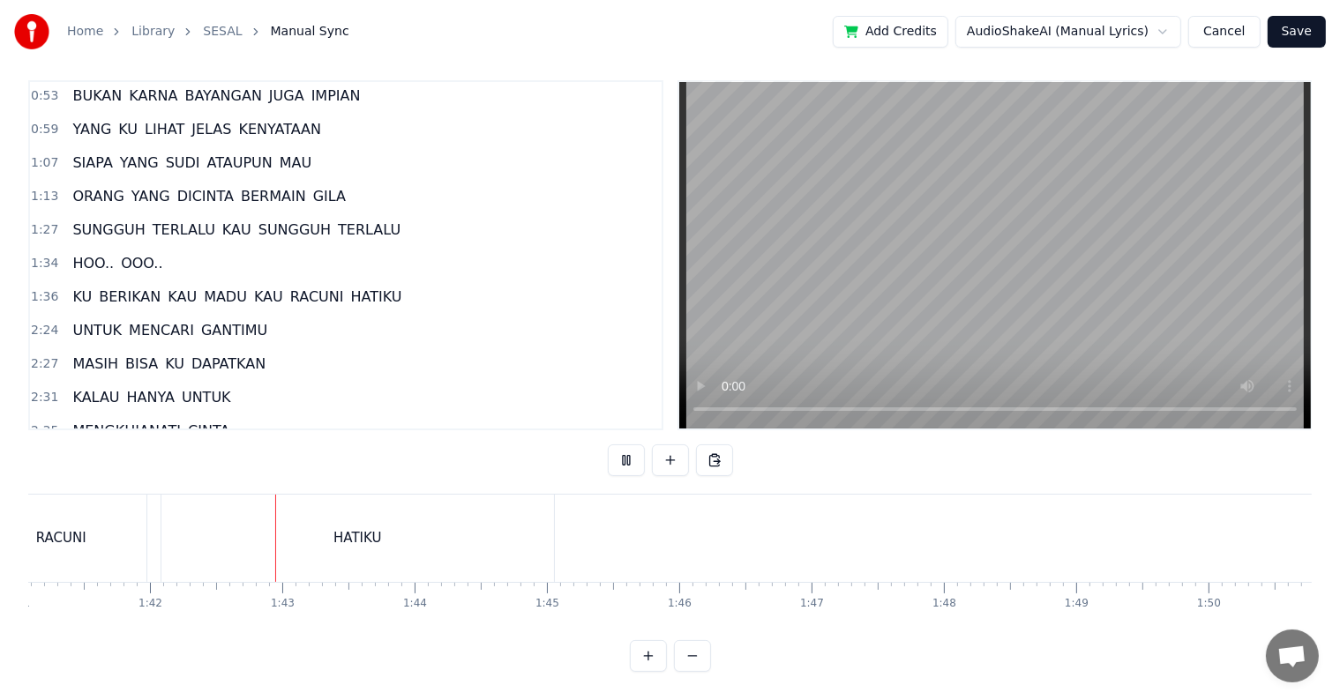
scroll to position [0, 13442]
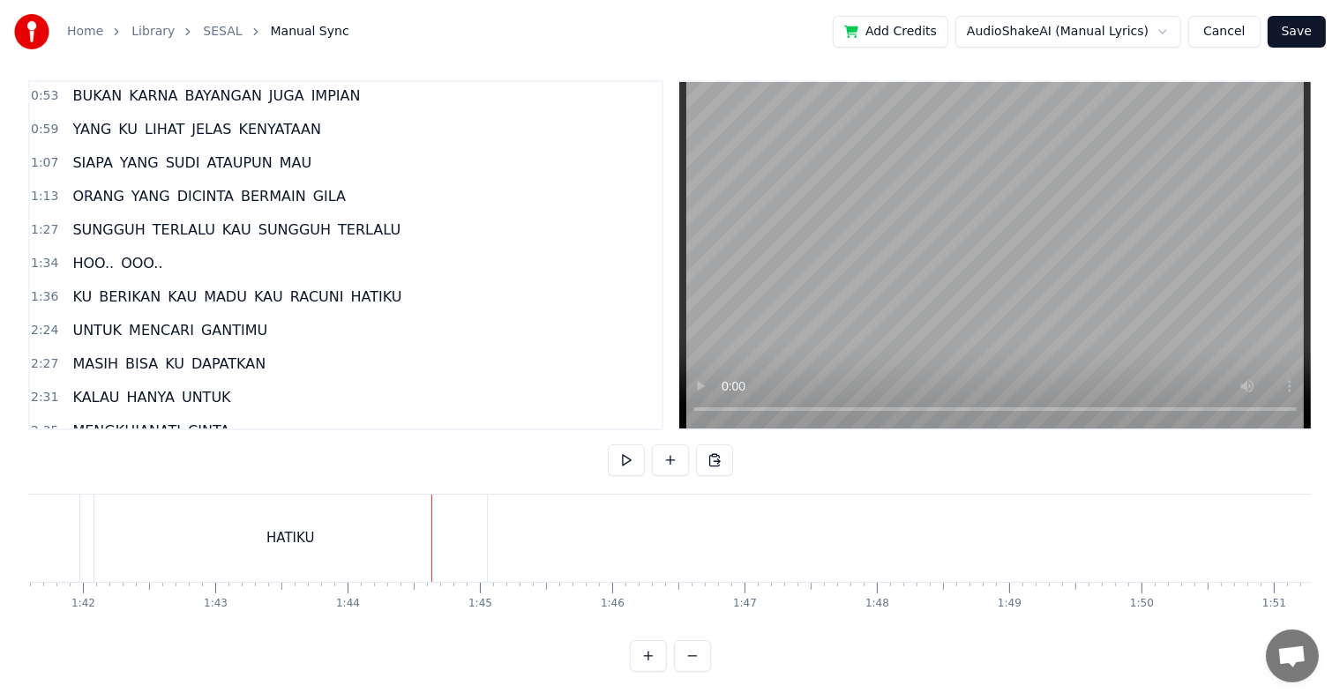
click at [251, 529] on div "HATIKU" at bounding box center [290, 538] width 393 height 87
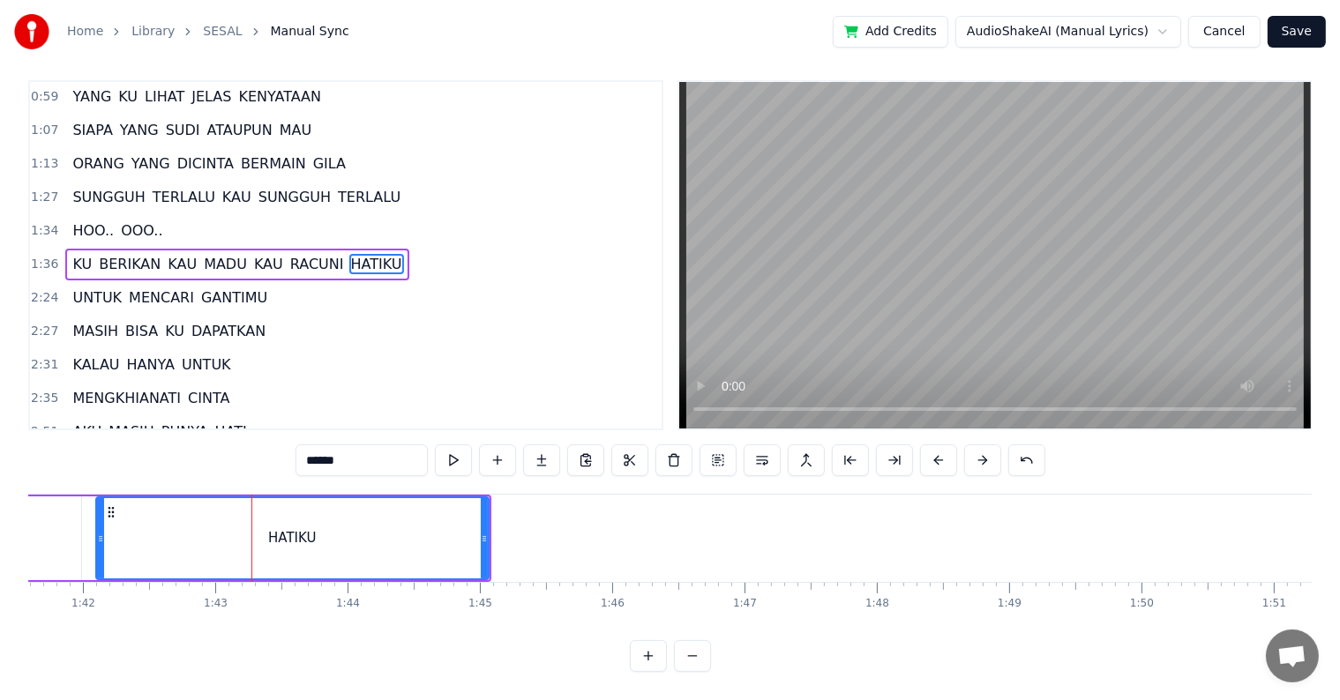
scroll to position [0, 13418]
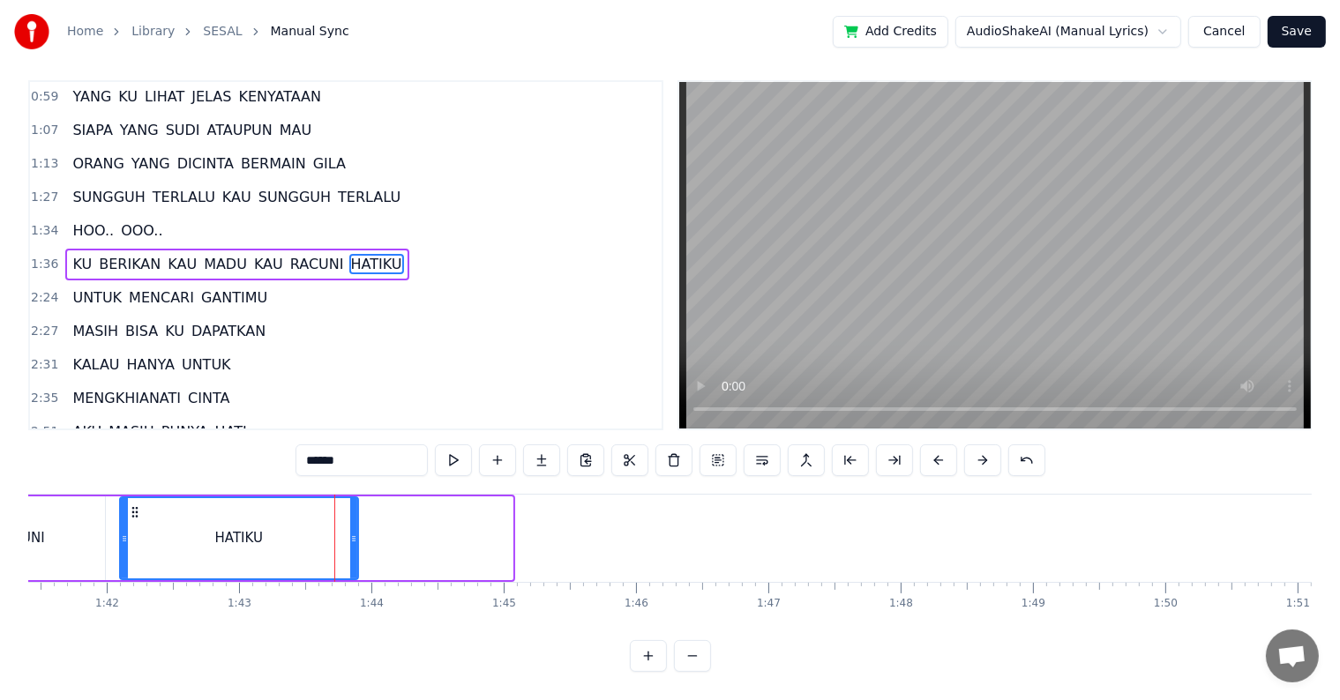
drag, startPoint x: 442, startPoint y: 527, endPoint x: 353, endPoint y: 520, distance: 89.4
click at [353, 532] on icon at bounding box center [353, 539] width 7 height 14
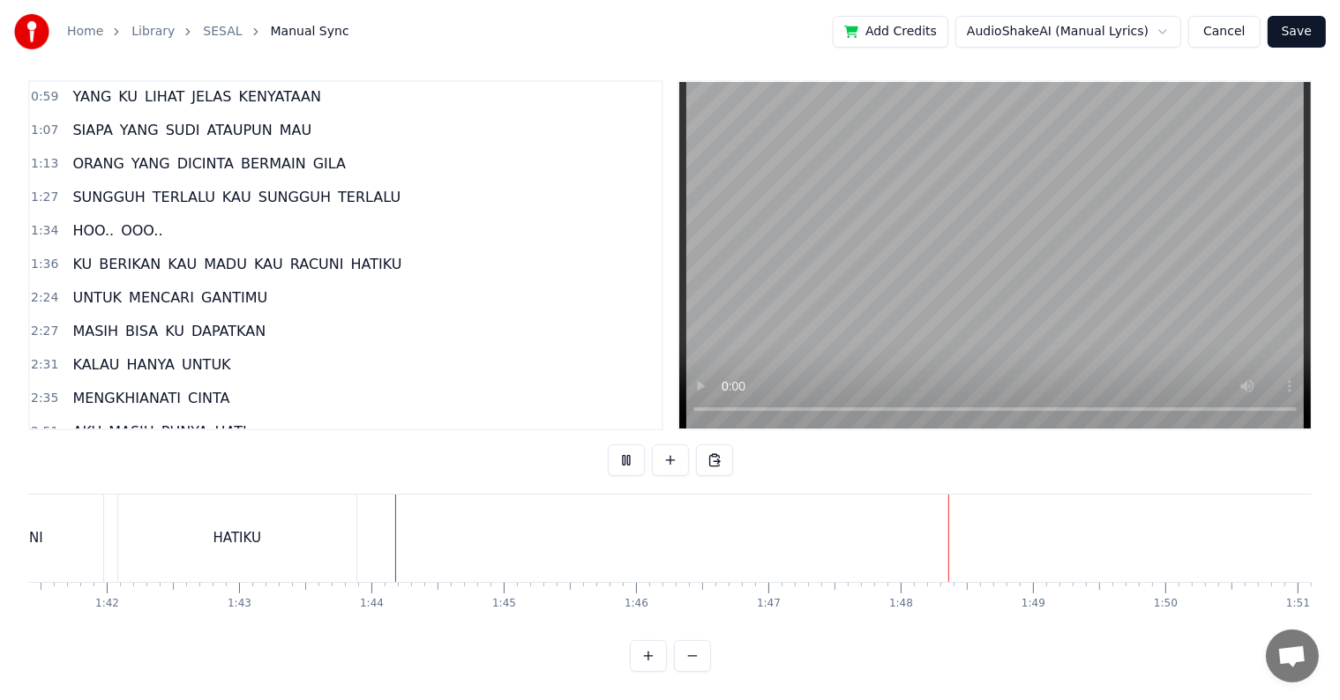
click at [92, 288] on span "UNTUK" at bounding box center [97, 298] width 53 height 20
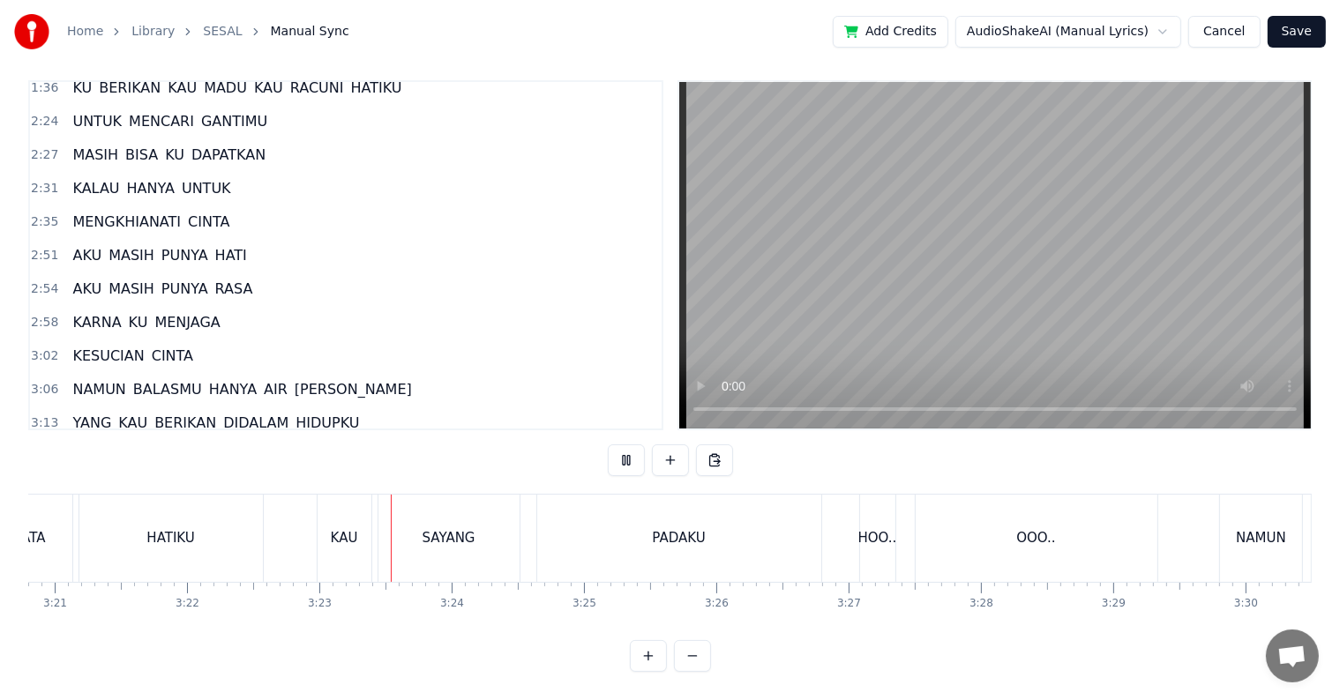
scroll to position [0, 26777]
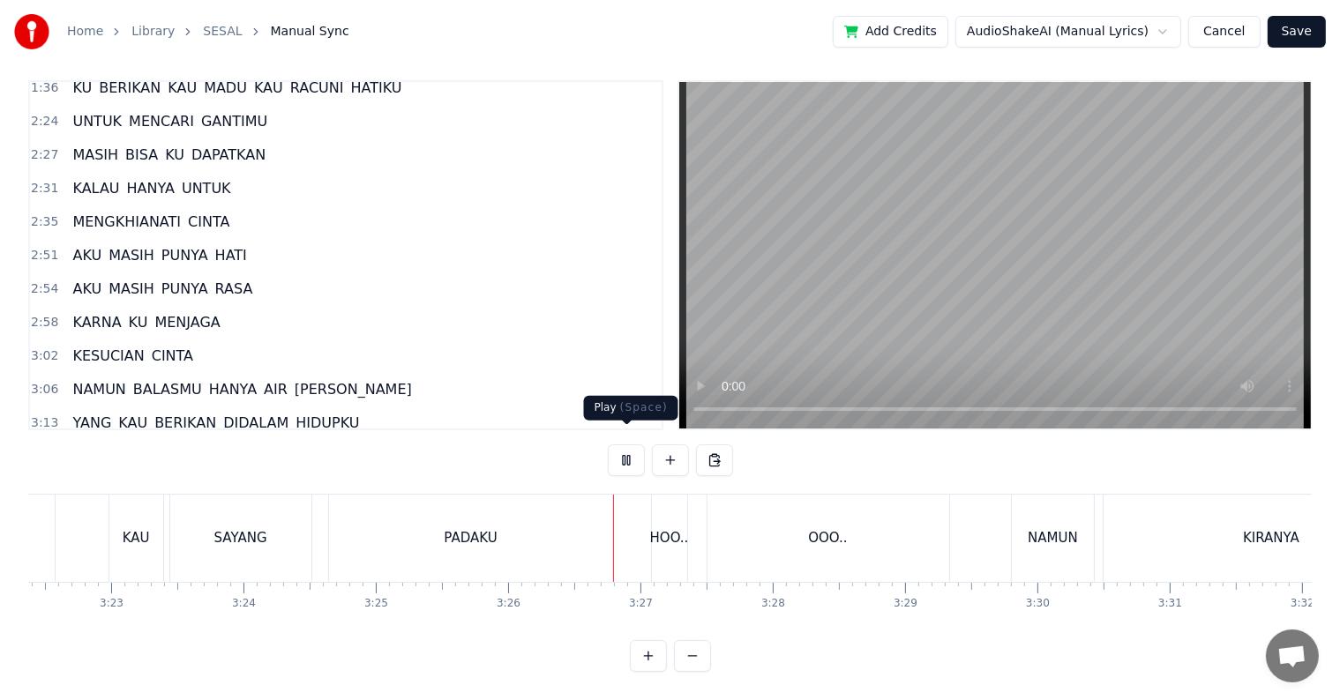
click at [628, 445] on button at bounding box center [626, 461] width 37 height 32
click at [661, 532] on div "HOO.." at bounding box center [669, 538] width 39 height 20
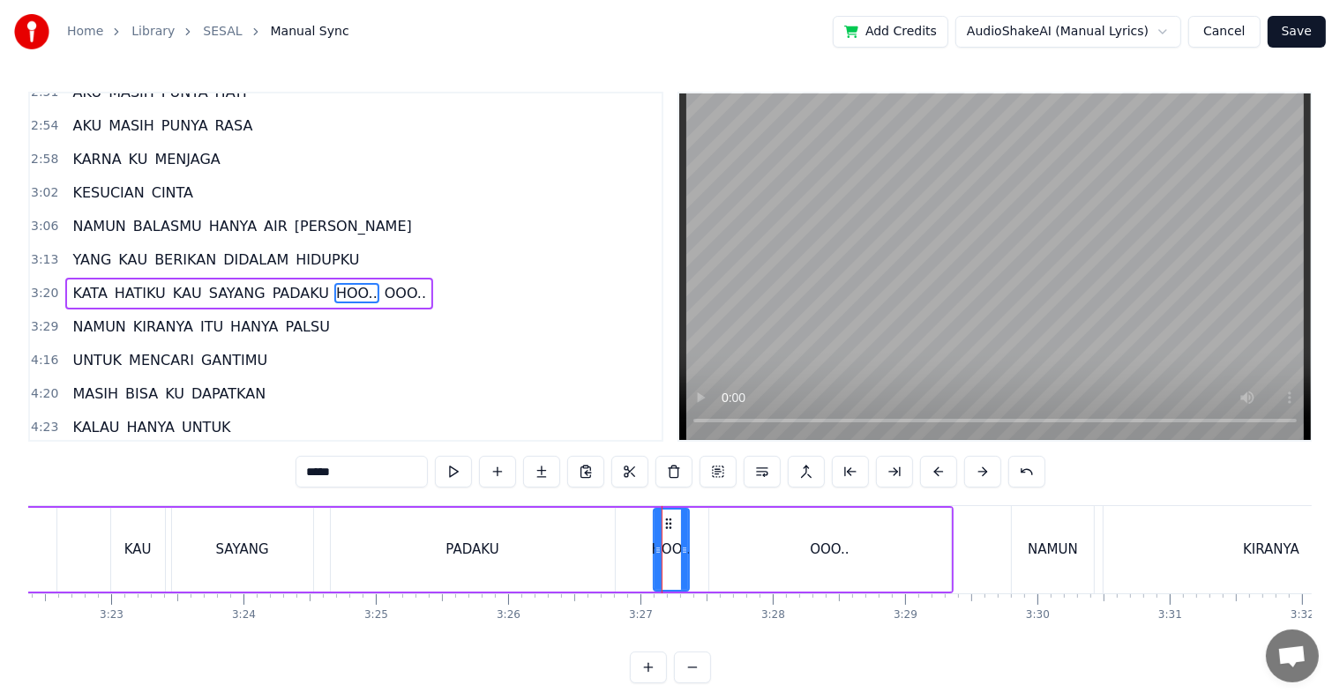
scroll to position [459, 0]
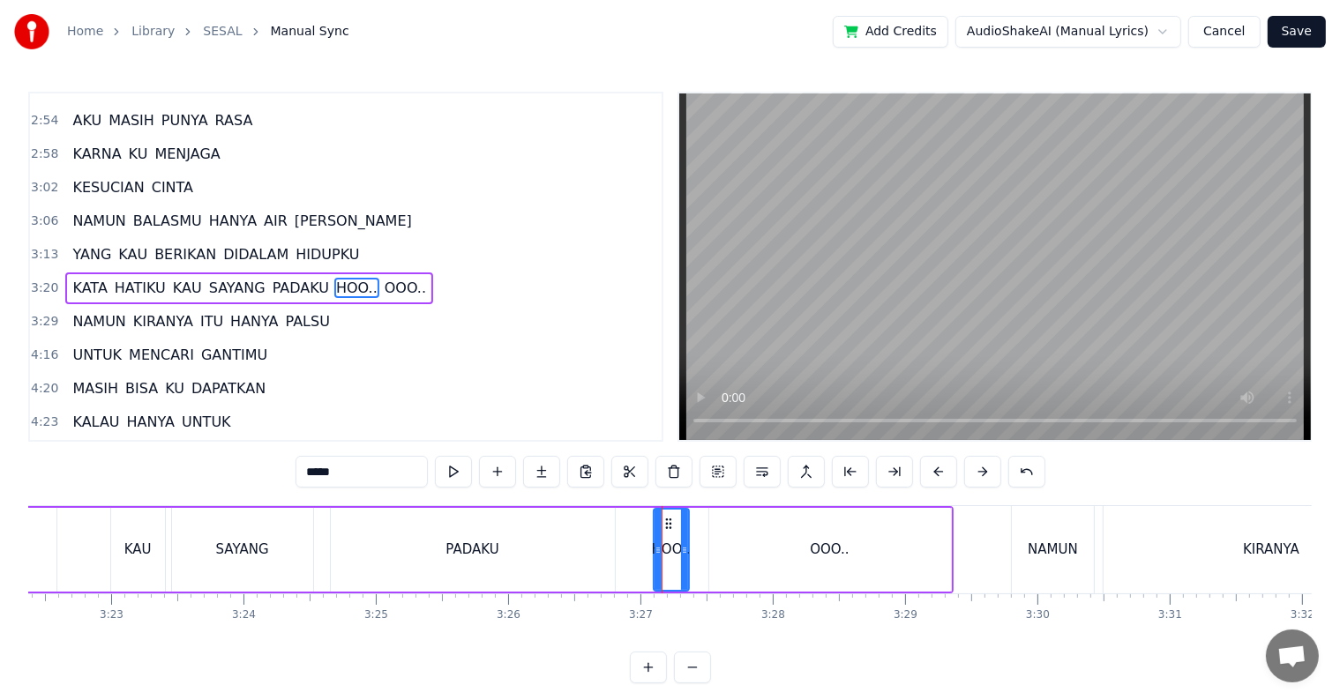
click at [730, 539] on div "OOO.." at bounding box center [830, 550] width 242 height 84
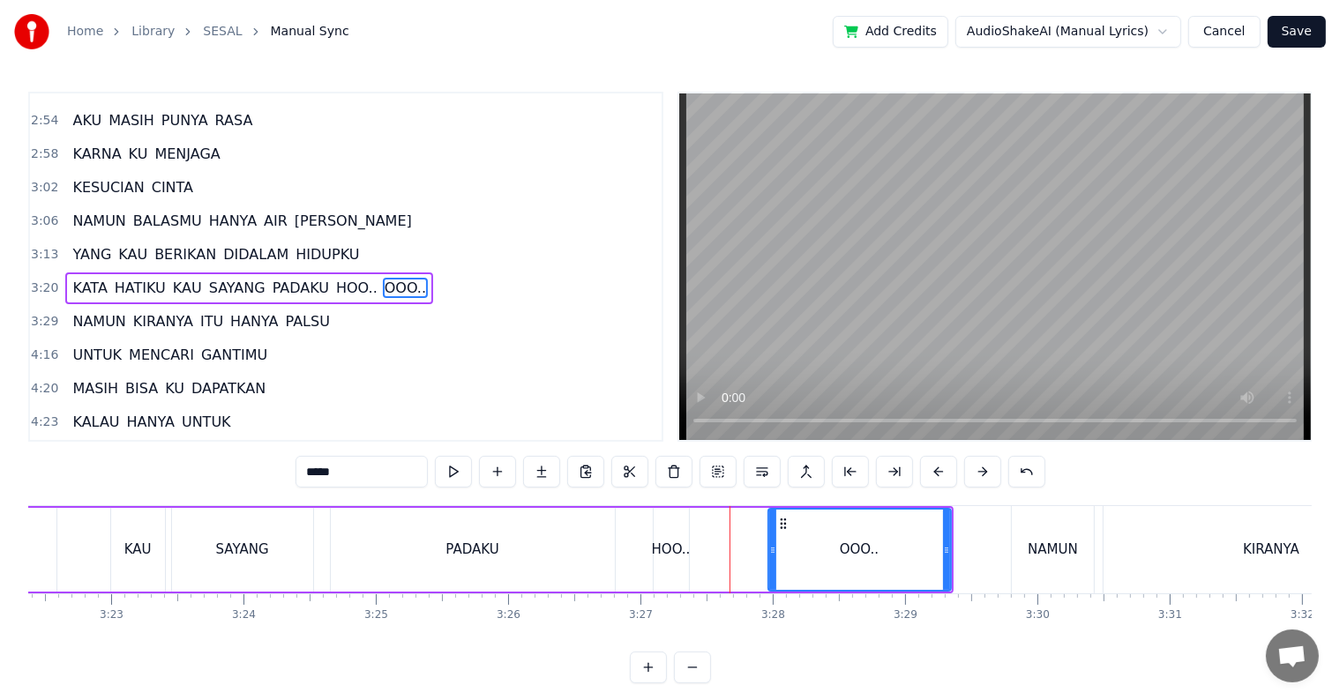
drag, startPoint x: 713, startPoint y: 551, endPoint x: 772, endPoint y: 555, distance: 59.2
click at [772, 555] on icon at bounding box center [772, 550] width 7 height 14
click at [664, 557] on div "HOO.." at bounding box center [671, 550] width 39 height 20
type input "*****"
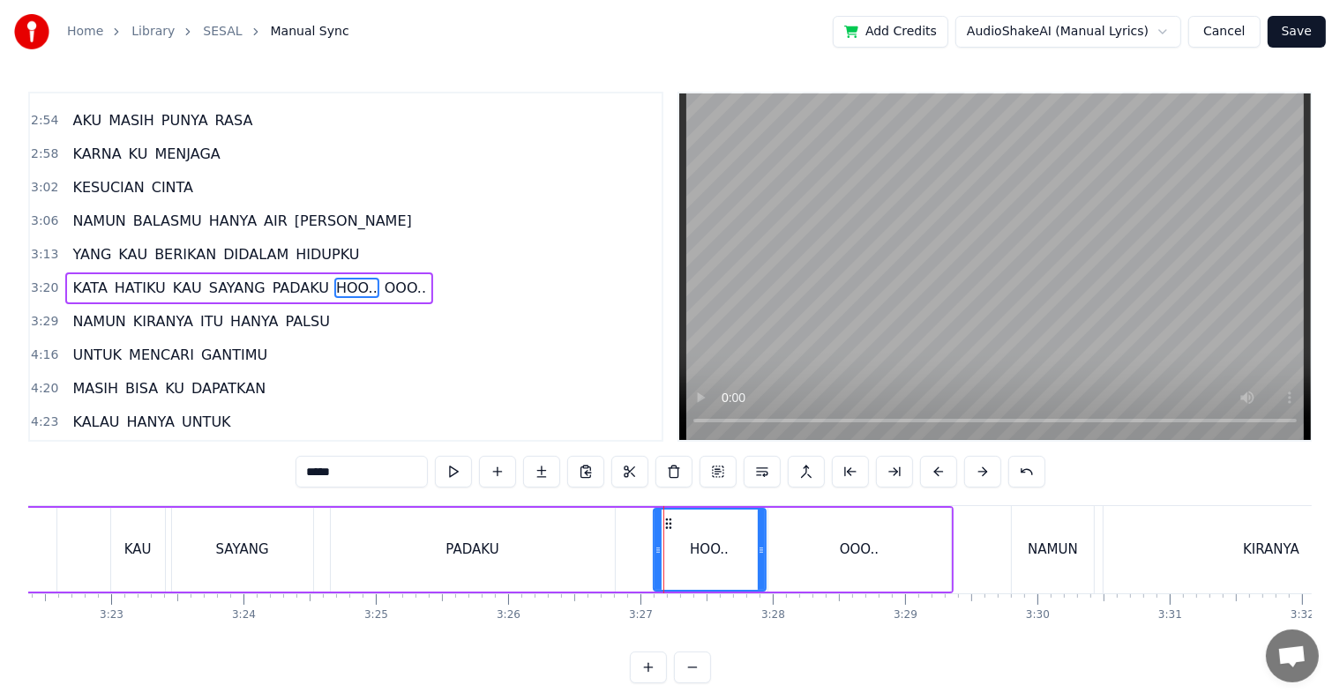
drag, startPoint x: 681, startPoint y: 555, endPoint x: 758, endPoint y: 556, distance: 76.7
click at [758, 556] on icon at bounding box center [761, 550] width 7 height 14
click at [629, 555] on div "KATA HATIKU KAU SAYANG PADAKU HOO.. OOO.." at bounding box center [366, 549] width 1176 height 87
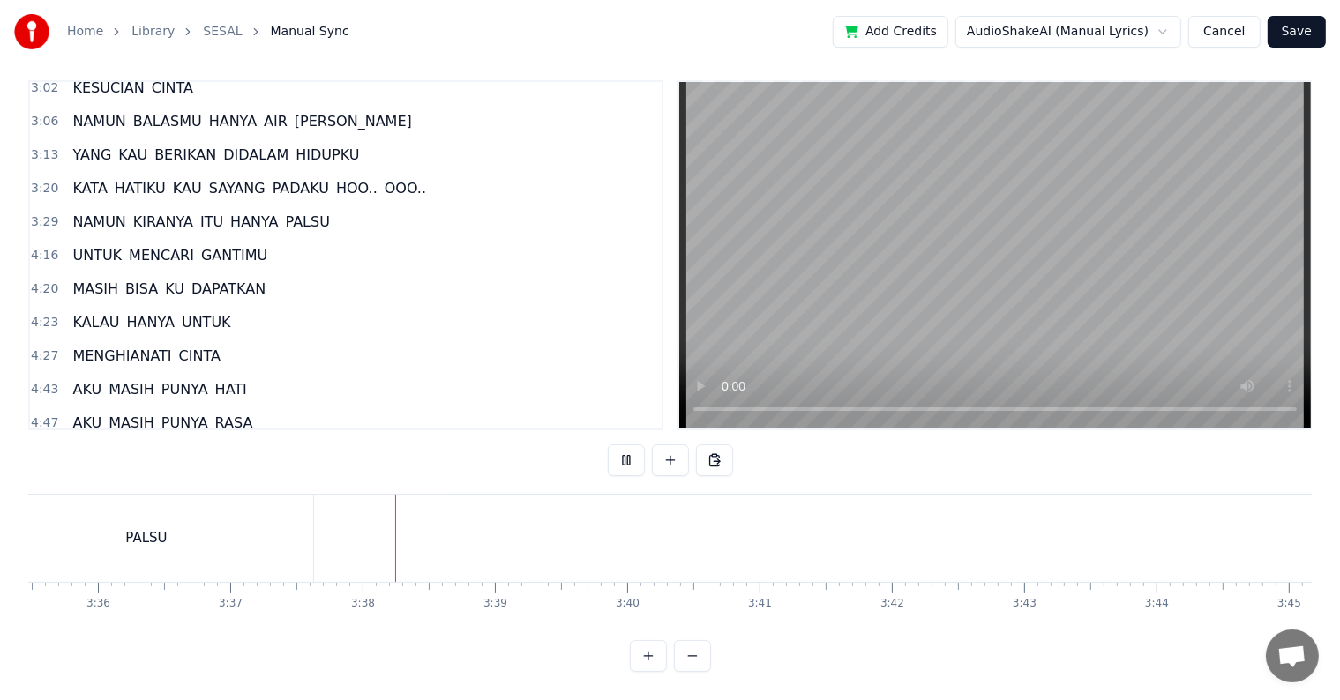
scroll to position [0, 28722]
click at [101, 245] on span "UNTUK" at bounding box center [97, 255] width 53 height 20
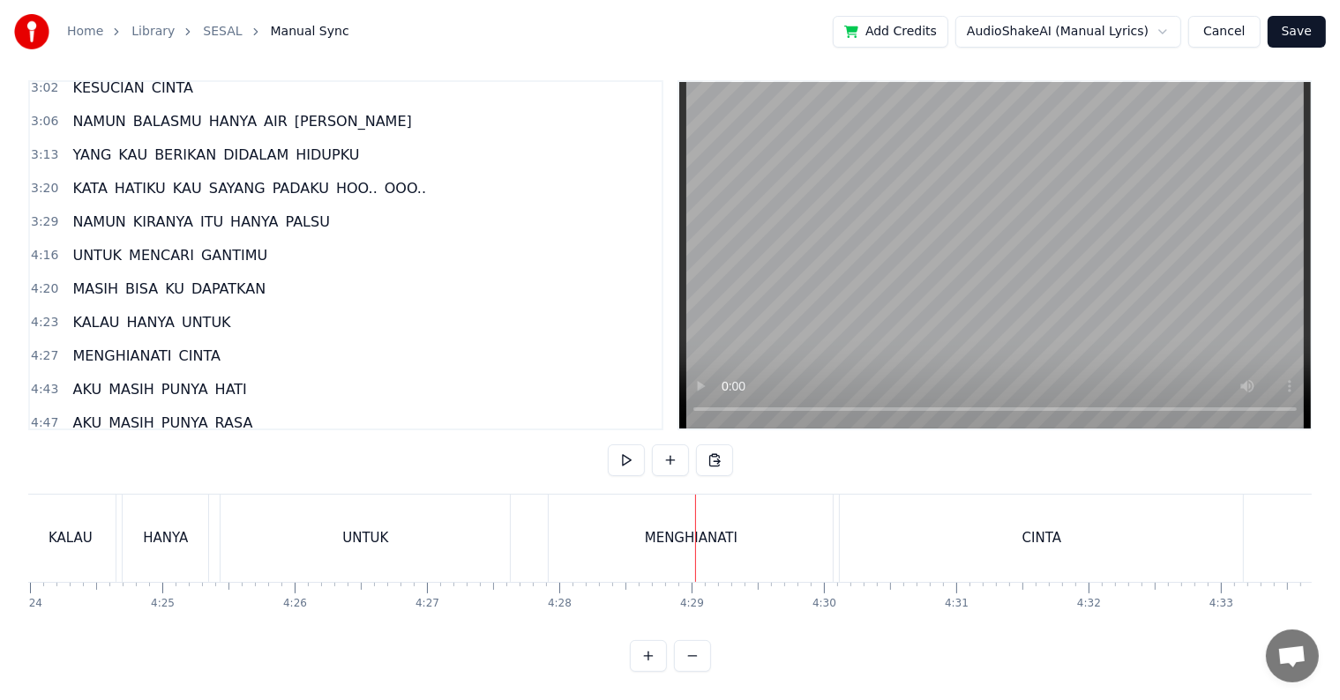
click at [634, 515] on div "MENGHIANATI" at bounding box center [691, 538] width 284 height 87
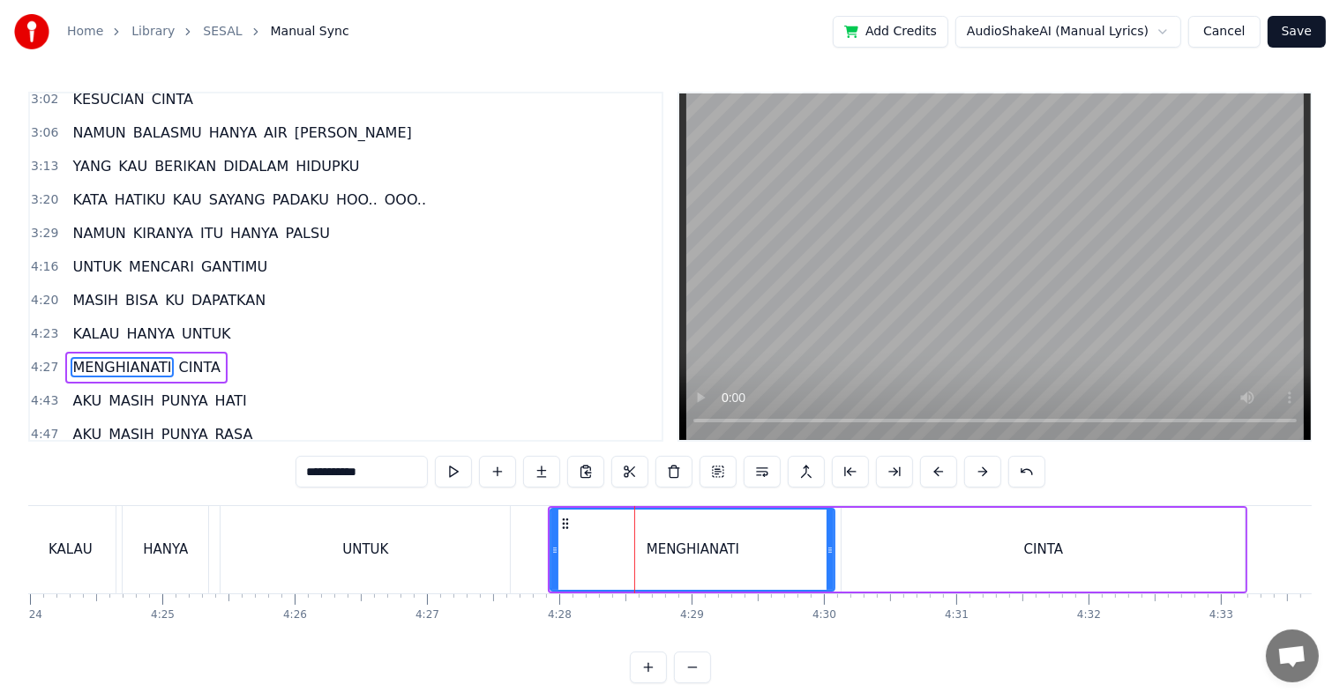
scroll to position [621, 0]
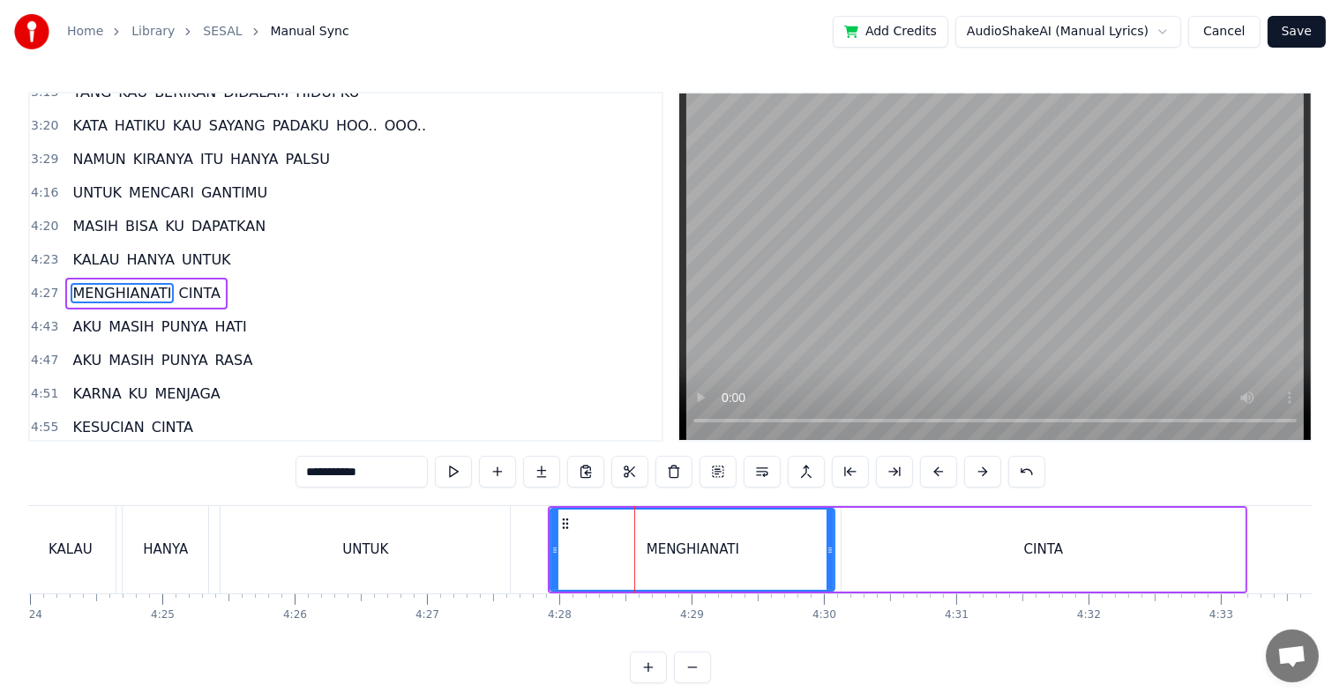
click at [346, 474] on input "**********" at bounding box center [362, 472] width 132 height 32
type input "**********"
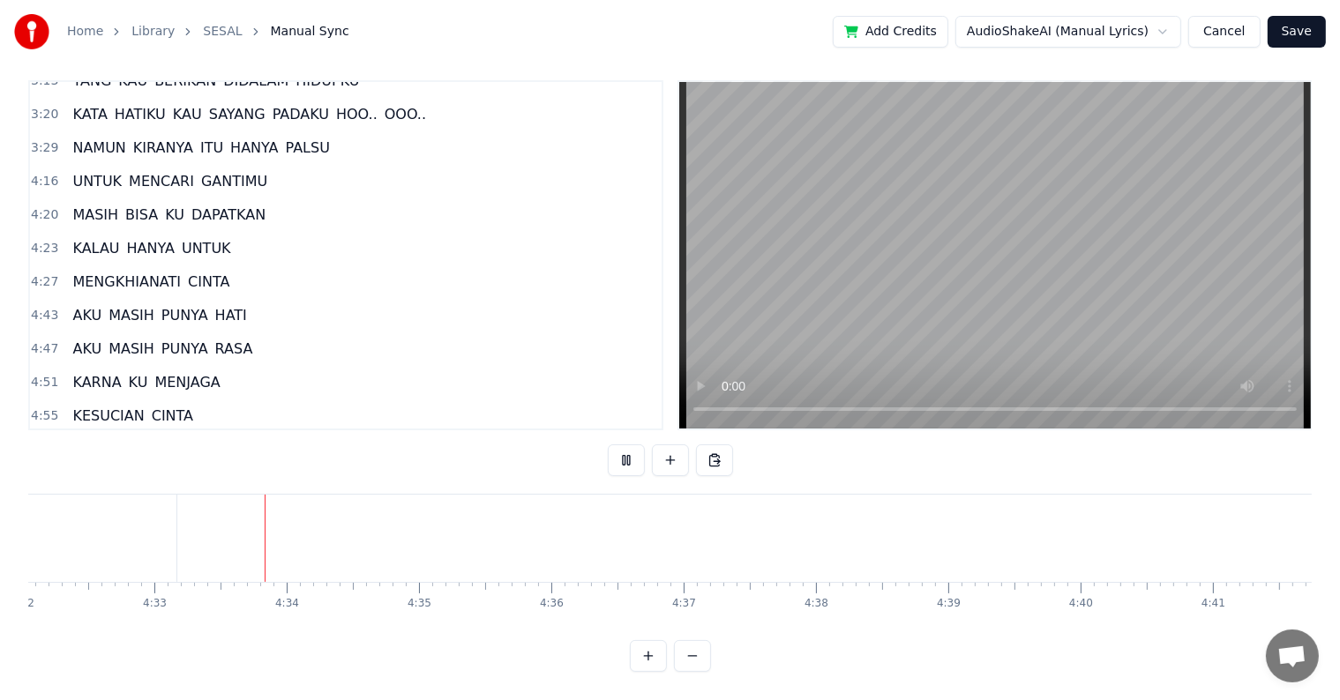
scroll to position [0, 36069]
click at [85, 305] on span "AKU" at bounding box center [87, 315] width 33 height 20
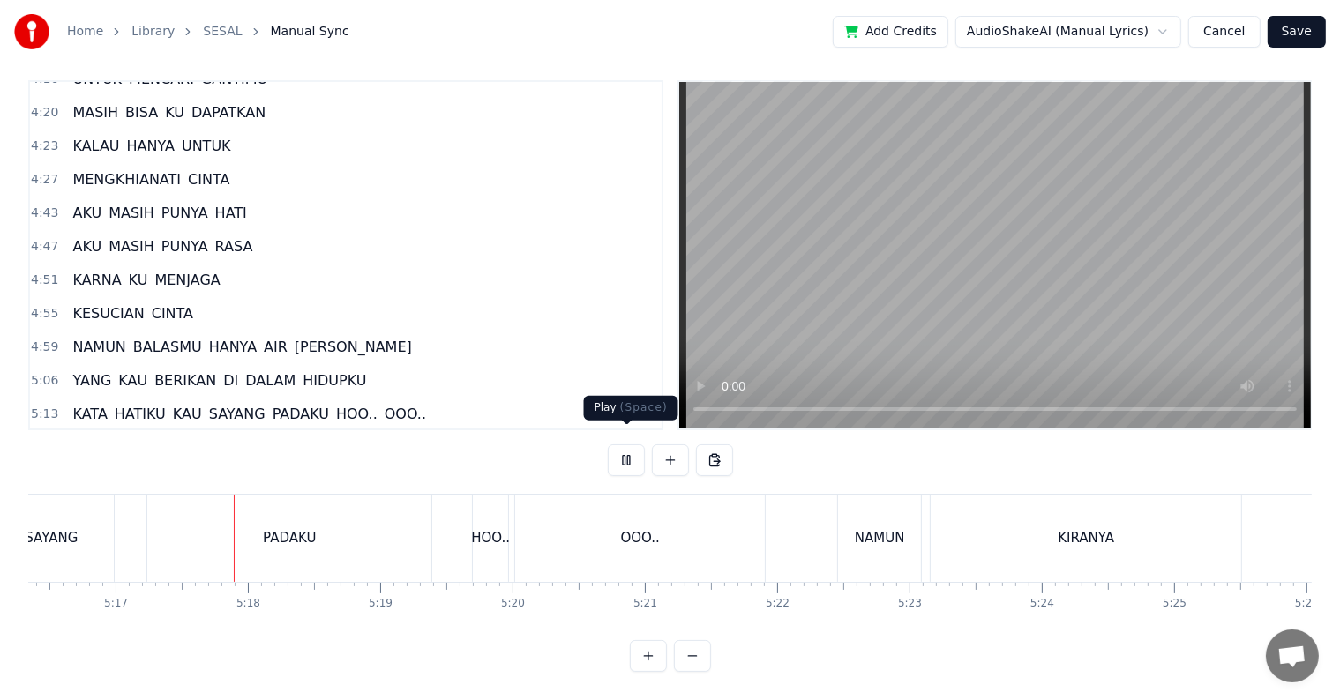
scroll to position [0, 41891]
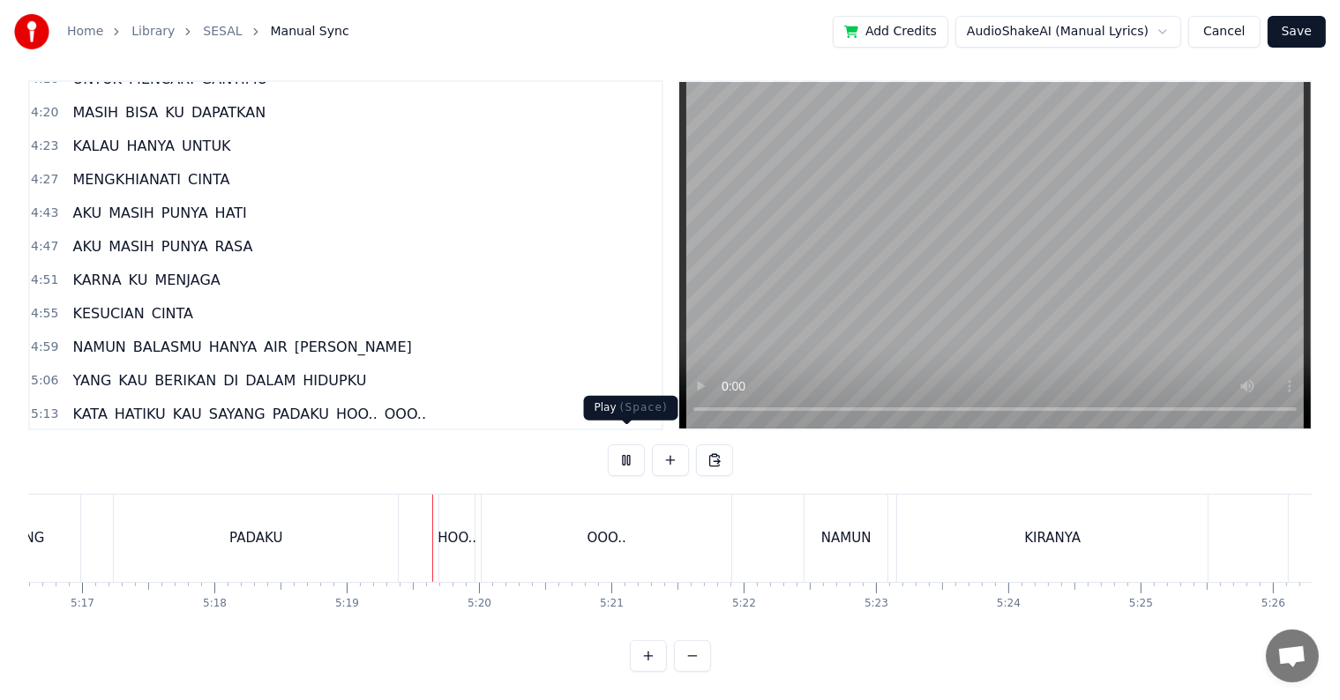
click at [617, 445] on button at bounding box center [626, 461] width 37 height 32
click at [461, 528] on div "HOO.." at bounding box center [457, 538] width 39 height 20
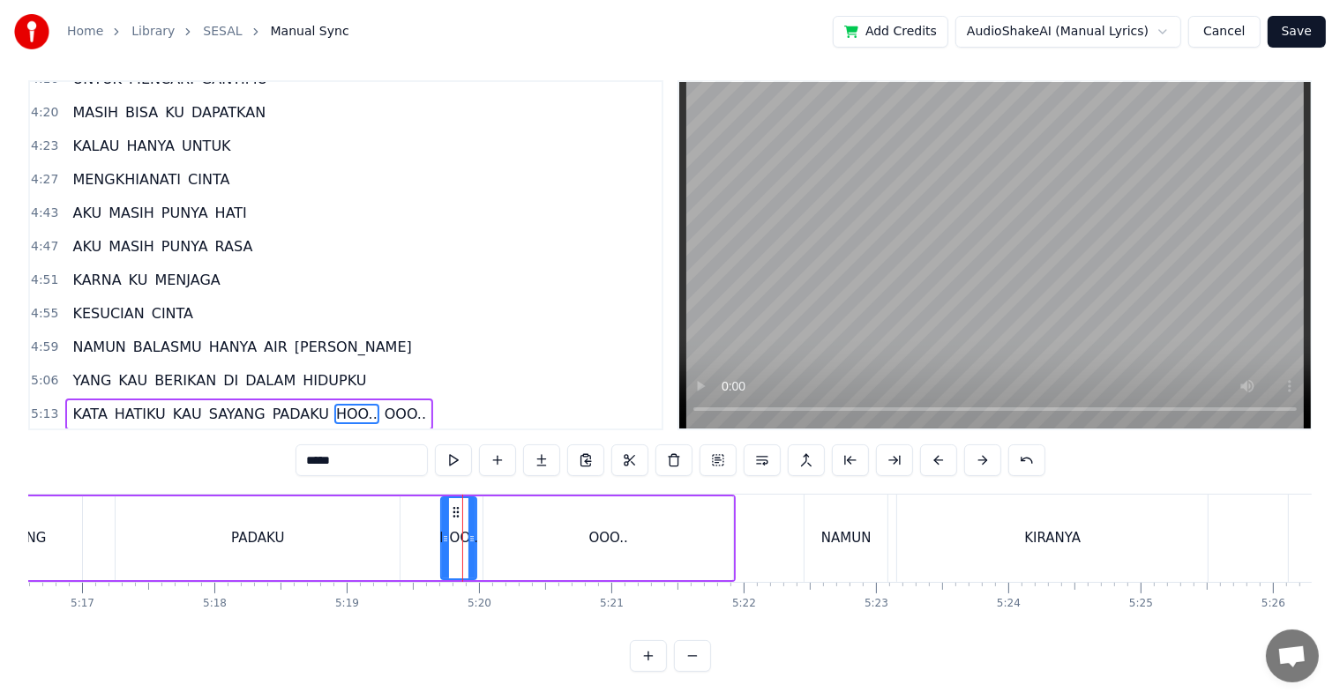
click at [516, 525] on div "OOO.." at bounding box center [608, 539] width 250 height 84
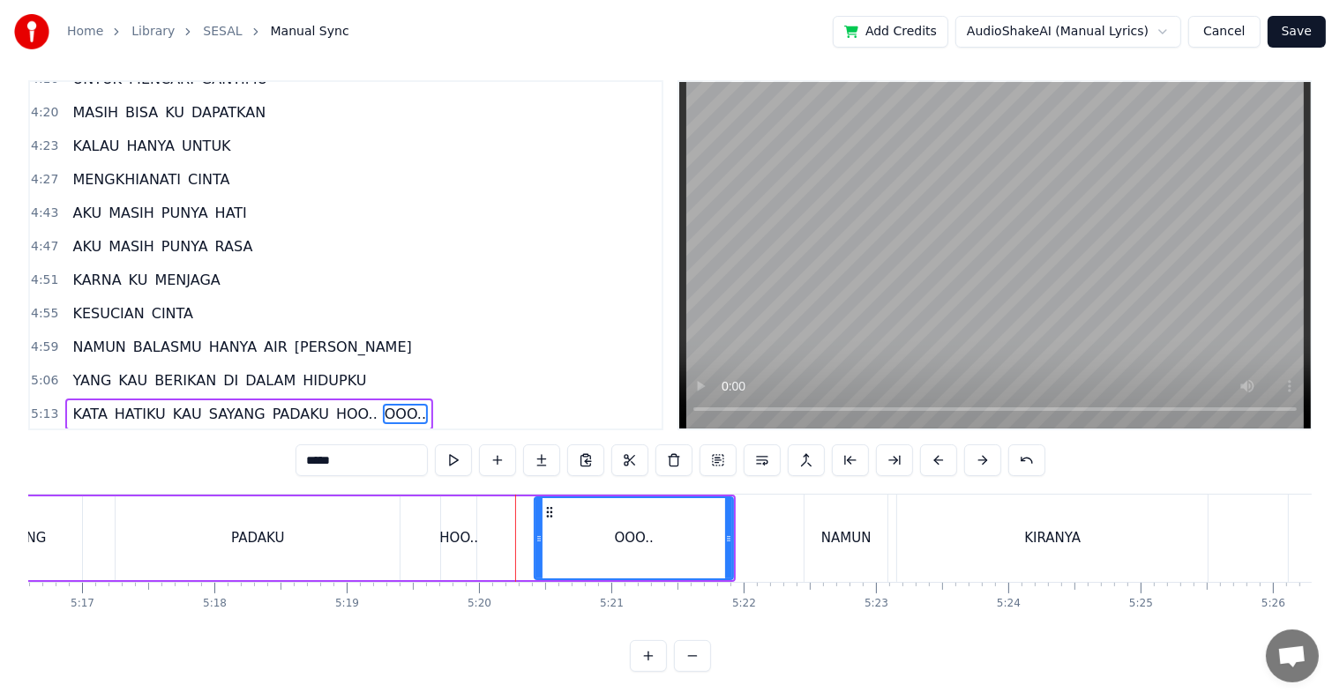
drag, startPoint x: 483, startPoint y: 525, endPoint x: 535, endPoint y: 525, distance: 51.2
click at [535, 532] on icon at bounding box center [538, 539] width 7 height 14
click at [465, 528] on div "HOO.." at bounding box center [458, 538] width 39 height 20
type input "*****"
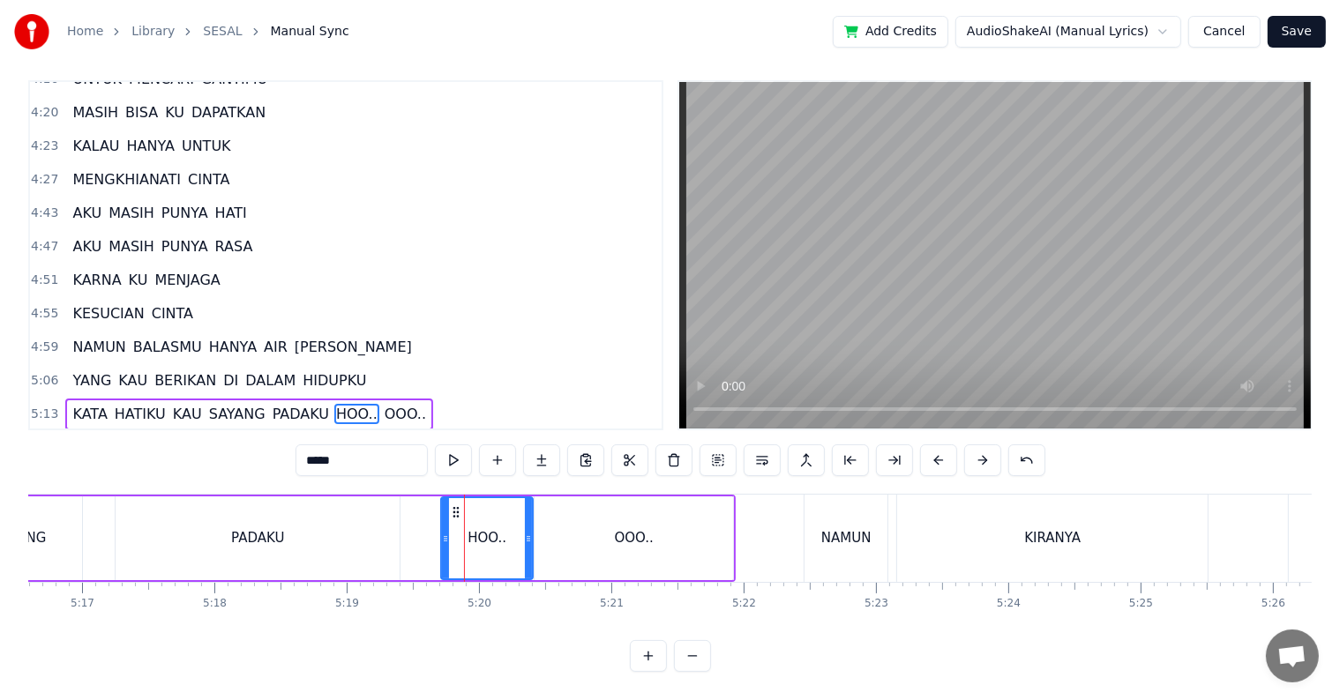
drag, startPoint x: 469, startPoint y: 525, endPoint x: 526, endPoint y: 525, distance: 56.5
click at [526, 532] on icon at bounding box center [528, 539] width 7 height 14
click at [413, 519] on div "KATA HATIKU KAU SAYANG PADAKU HOO.. OOO.." at bounding box center [148, 538] width 1173 height 87
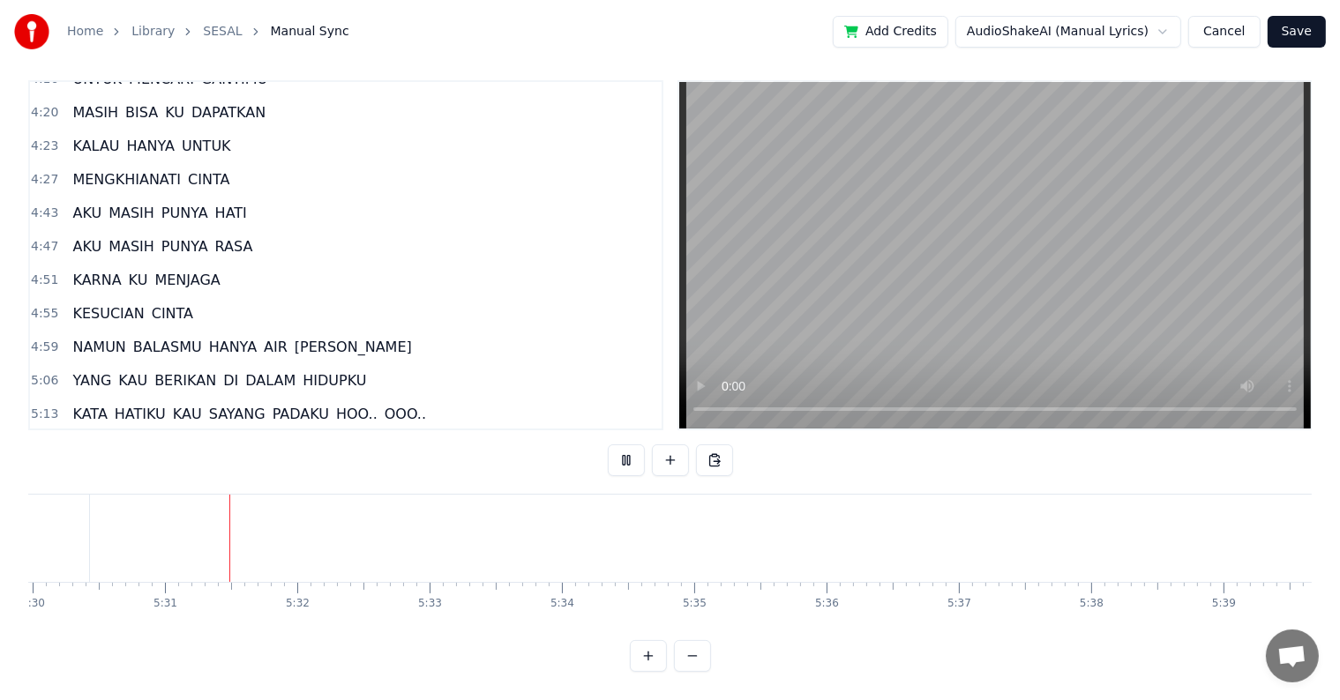
scroll to position [0, 43694]
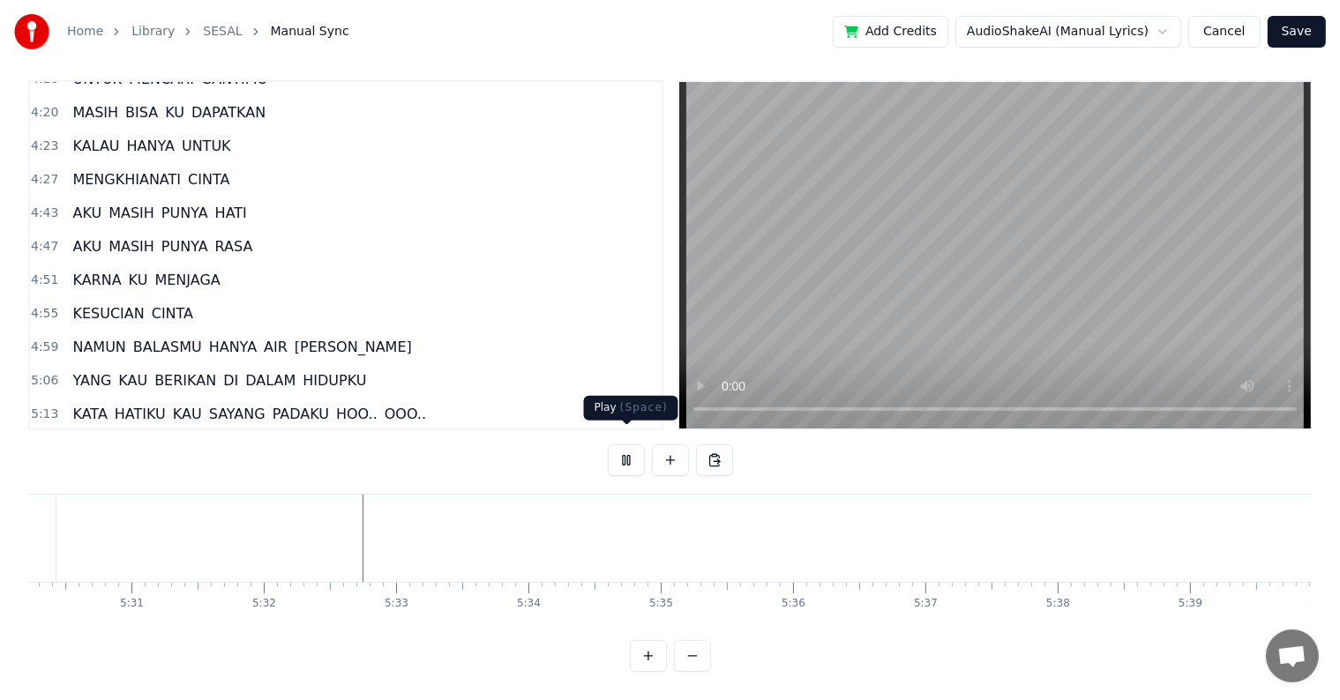
click at [623, 445] on button at bounding box center [626, 461] width 37 height 32
click at [1306, 27] on button "Save" at bounding box center [1297, 32] width 58 height 32
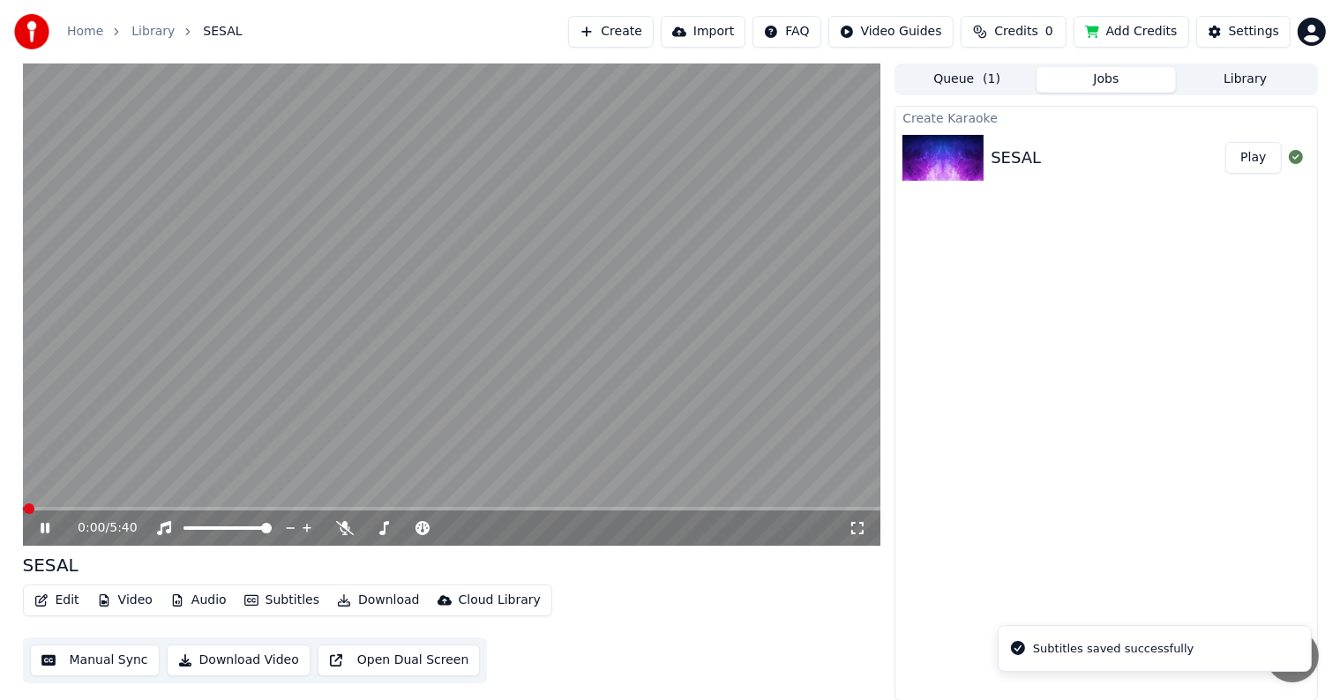
click at [270, 660] on button "Download Video" at bounding box center [239, 661] width 144 height 32
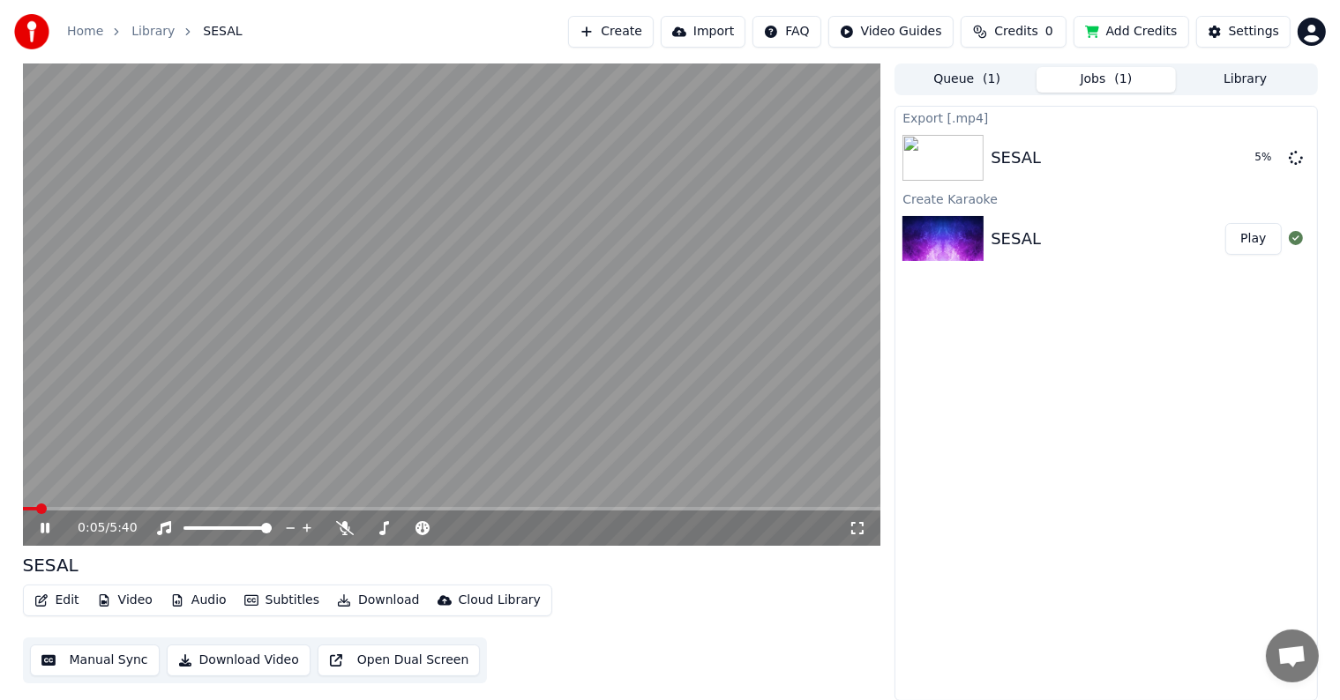
click at [42, 521] on icon at bounding box center [57, 528] width 41 height 14
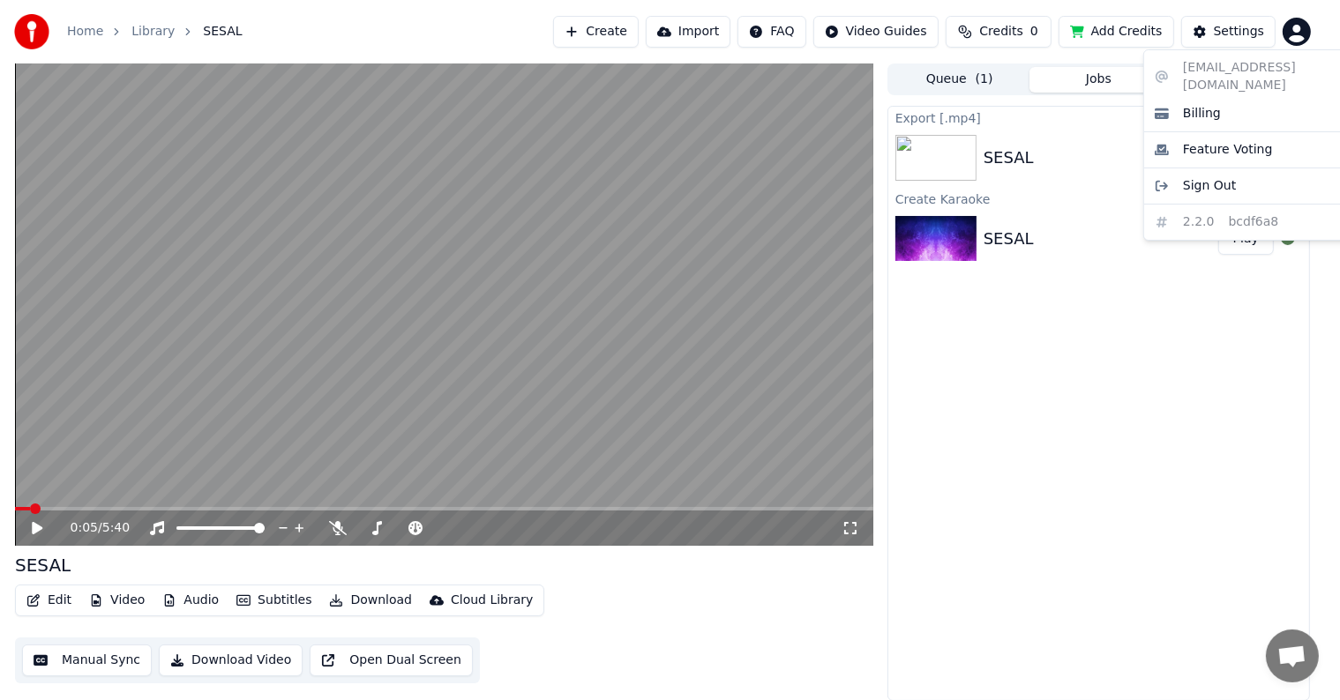
click at [1299, 32] on html "Home Library SESAL Create Import FAQ Video Guides Credits 0 Add Credits Setting…" at bounding box center [670, 350] width 1340 height 700
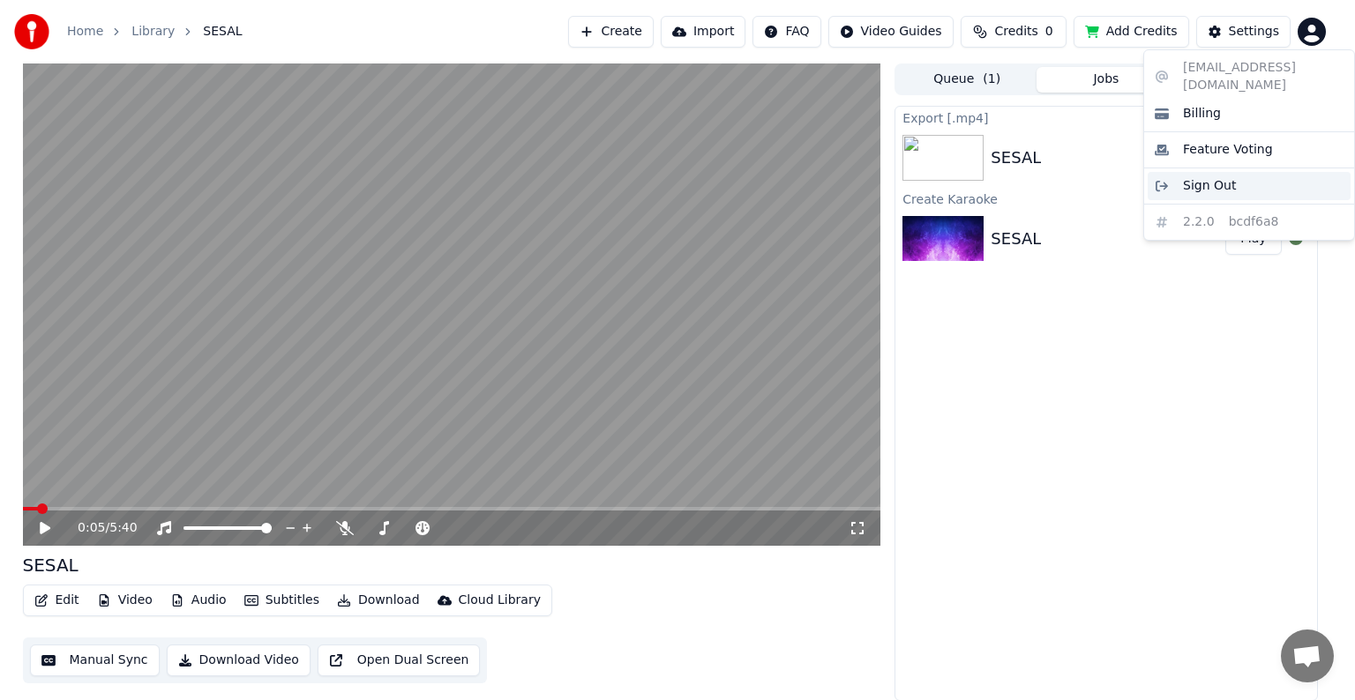
click at [1263, 172] on div "Sign Out" at bounding box center [1249, 186] width 203 height 28
